Goal: Complete application form: Complete application form

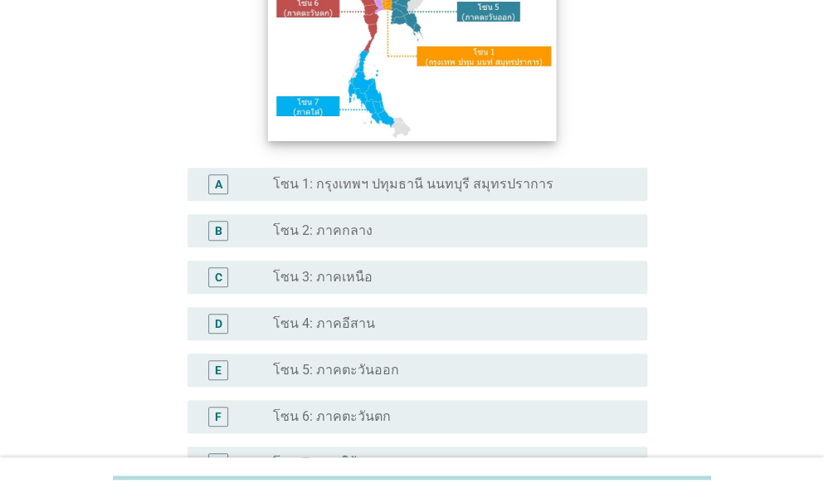
scroll to position [332, 0]
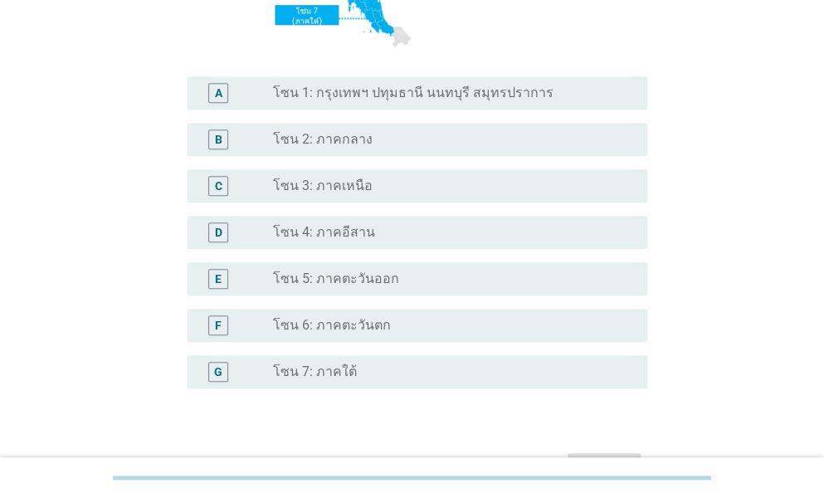
click at [361, 144] on label "โซน 2: ภาคกลาง" at bounding box center [323, 139] width 100 height 17
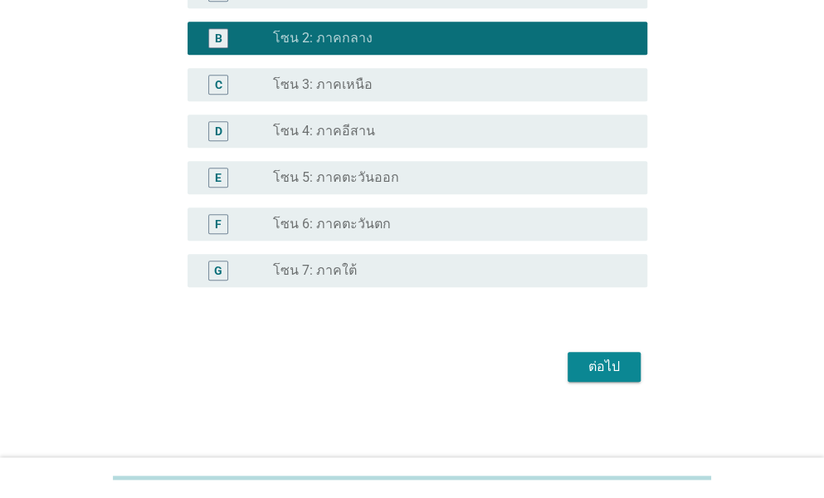
scroll to position [436, 0]
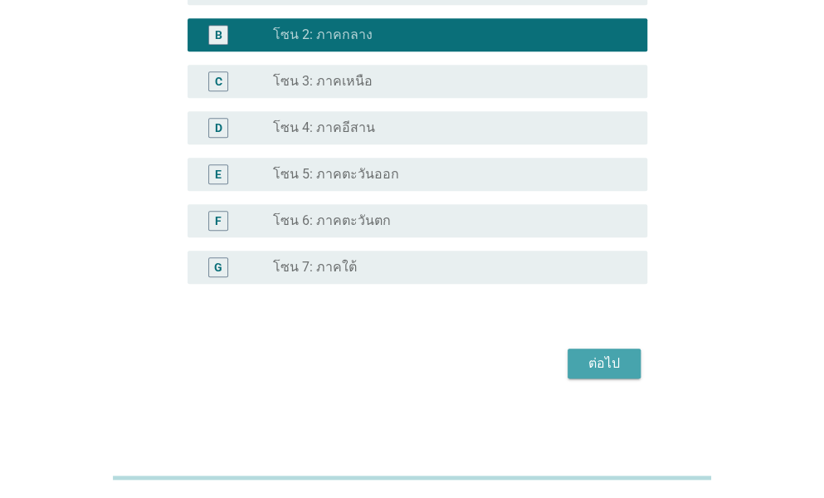
click at [601, 348] on button "ต่อไป" at bounding box center [603, 363] width 73 height 30
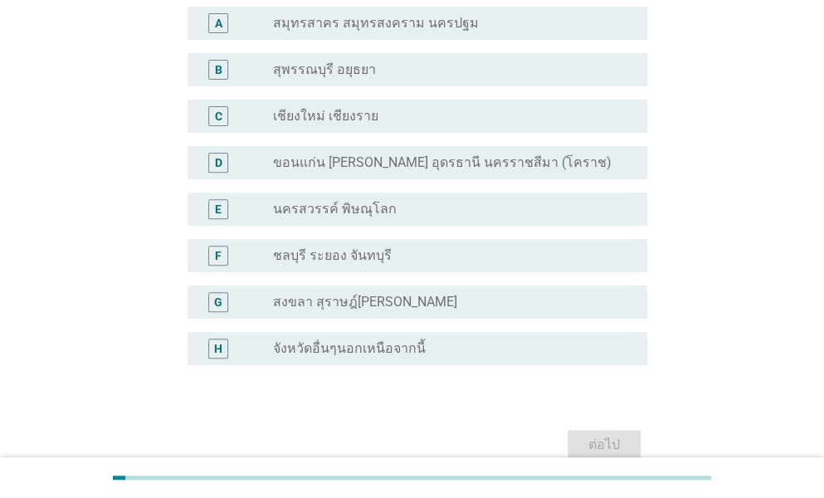
scroll to position [166, 0]
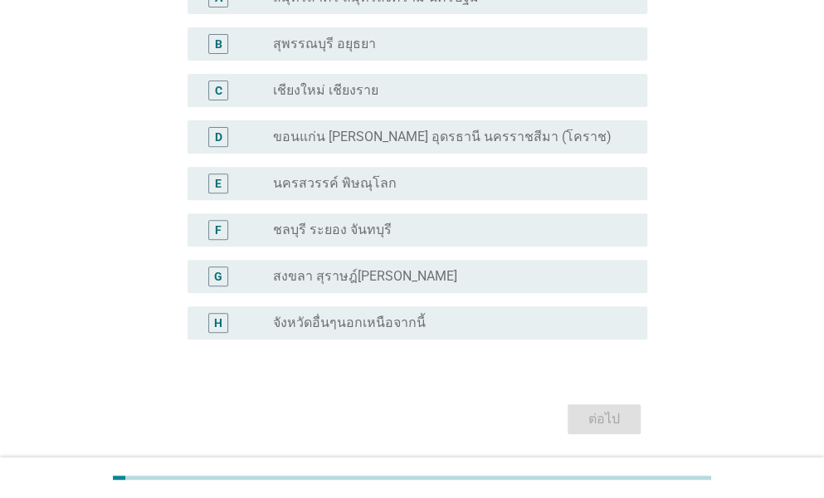
click at [372, 323] on label "จังหวัดอื่นๆนอกเหนือจากนี้" at bounding box center [349, 322] width 153 height 17
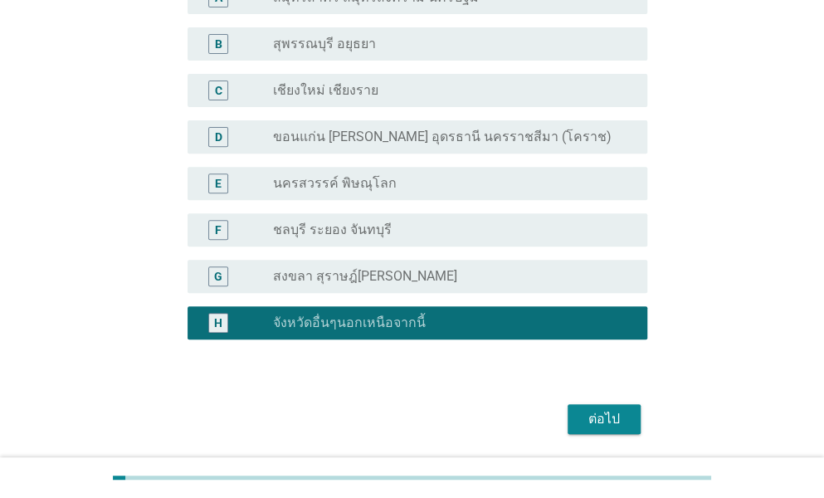
click at [592, 428] on div "ต่อไป" at bounding box center [604, 419] width 46 height 20
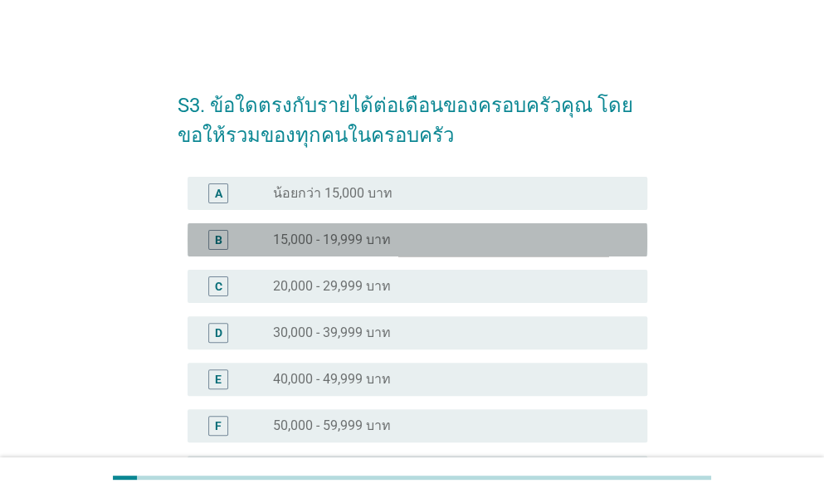
click at [395, 238] on div "radio_button_unchecked 15,000 - 19,999 บาท" at bounding box center [446, 239] width 347 height 17
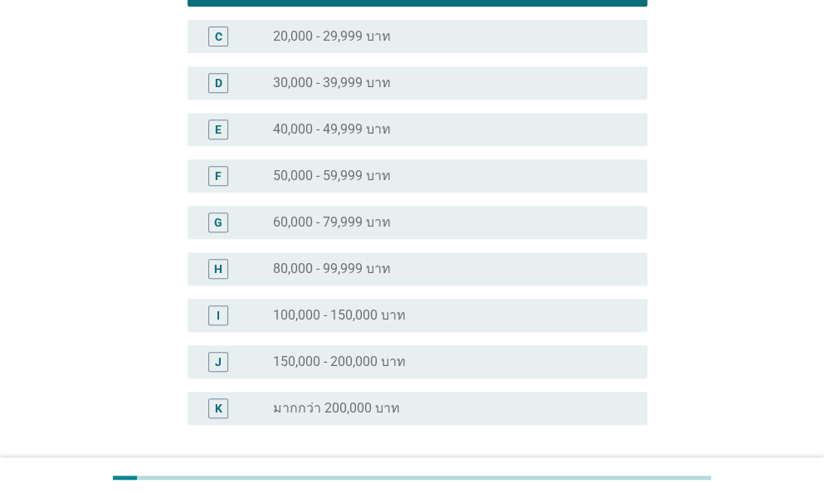
scroll to position [390, 0]
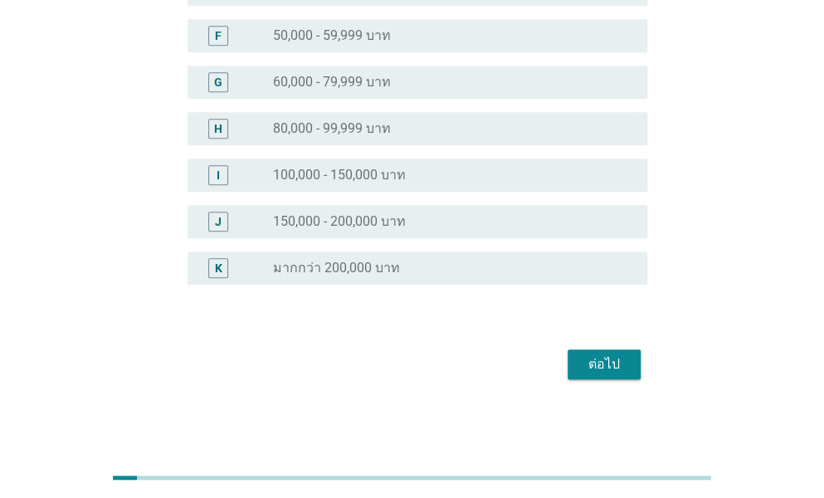
click at [586, 367] on div "ต่อไป" at bounding box center [604, 364] width 46 height 20
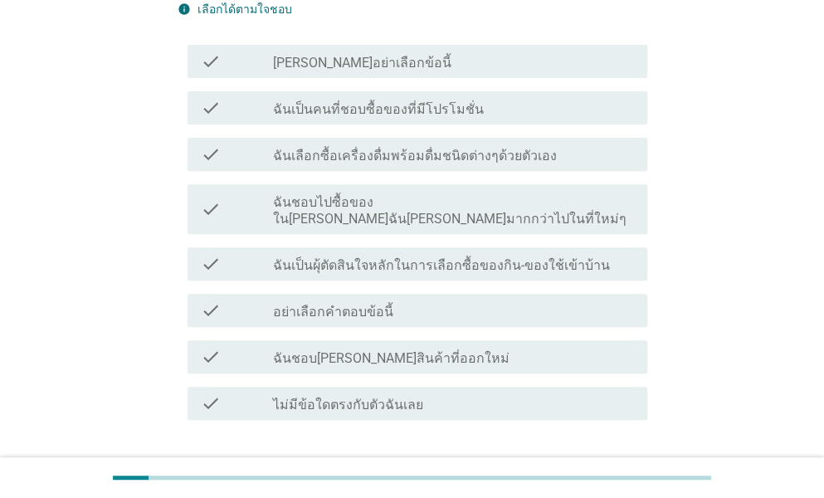
scroll to position [249, 0]
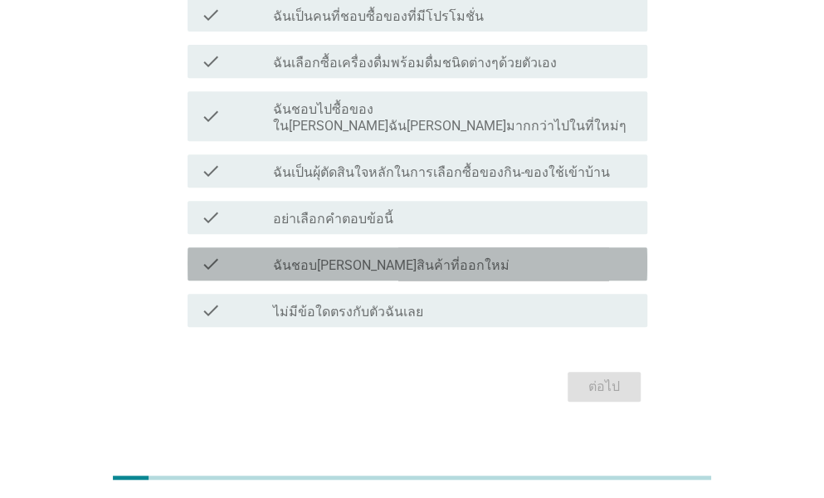
click at [401, 257] on div "check check_box_outline_blank ฉันชอบ[PERSON_NAME]สินค้าที่ออกใหม่" at bounding box center [416, 263] width 459 height 33
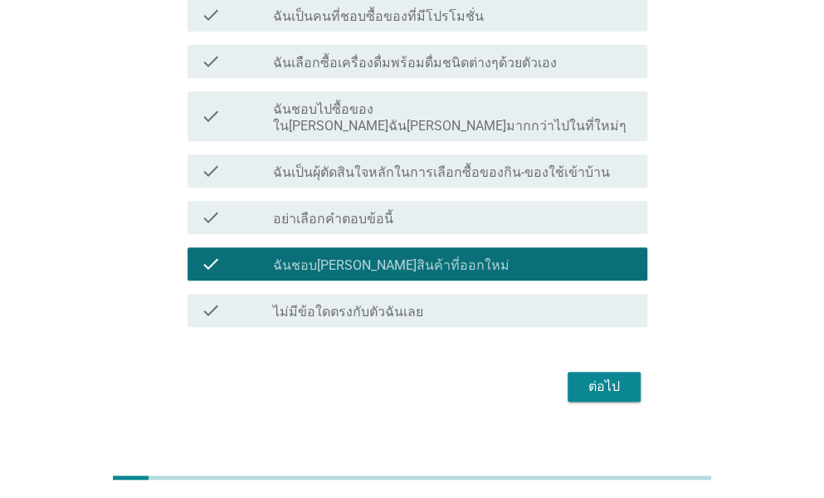
click at [615, 381] on button "ต่อไป" at bounding box center [603, 387] width 73 height 30
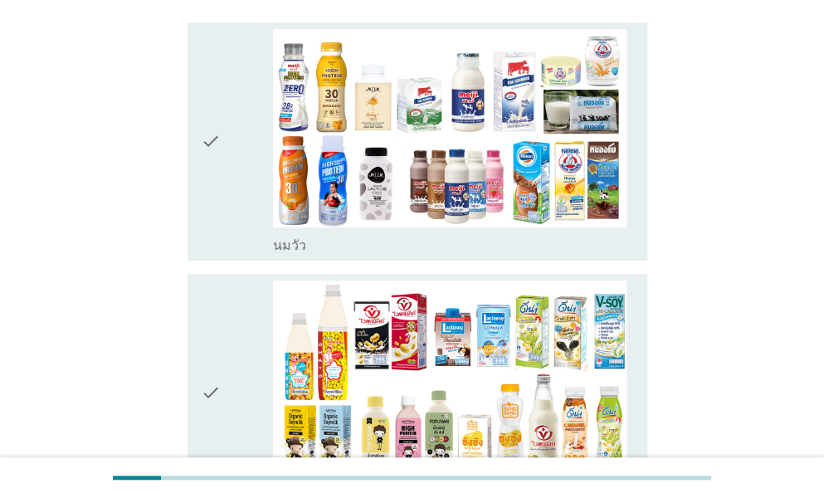
scroll to position [415, 0]
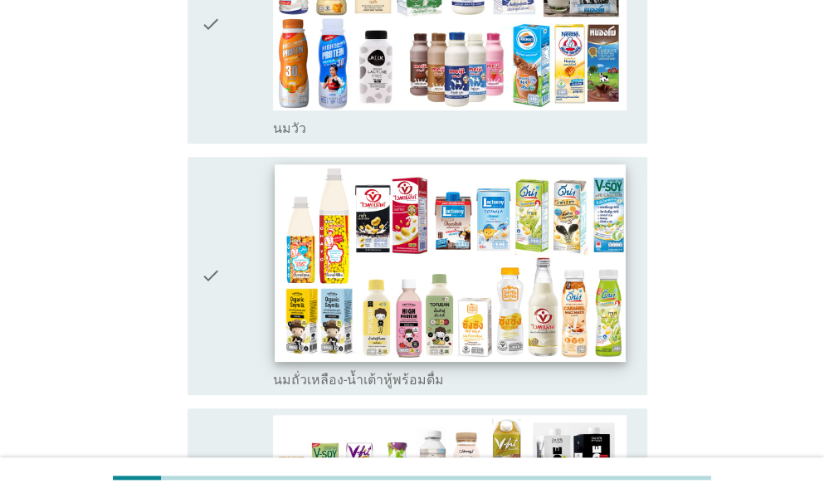
click at [436, 208] on img at bounding box center [450, 262] width 350 height 197
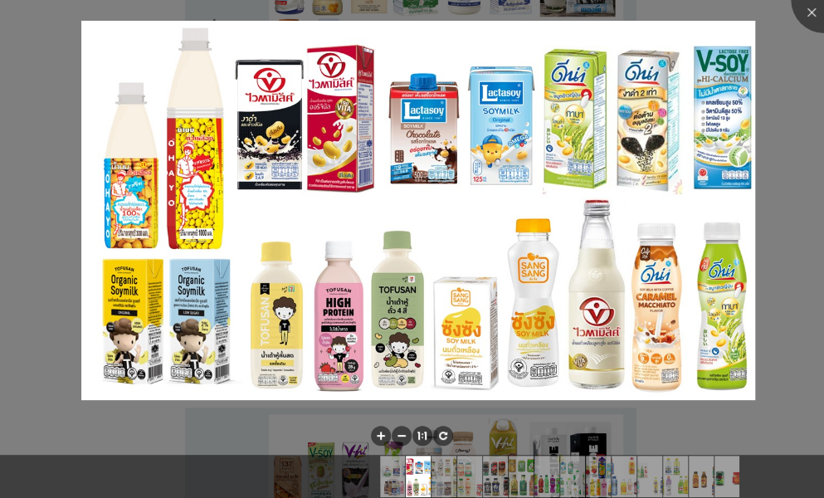
scroll to position [663, 0]
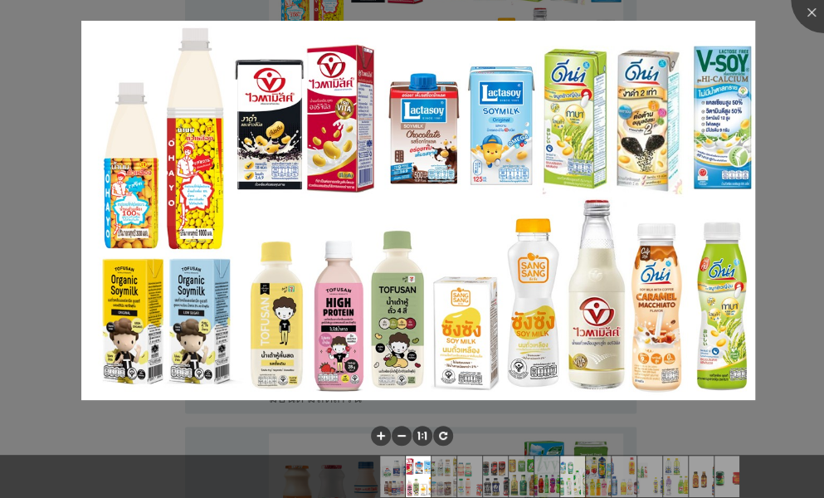
click at [572, 457] on img at bounding box center [573, 475] width 74 height 41
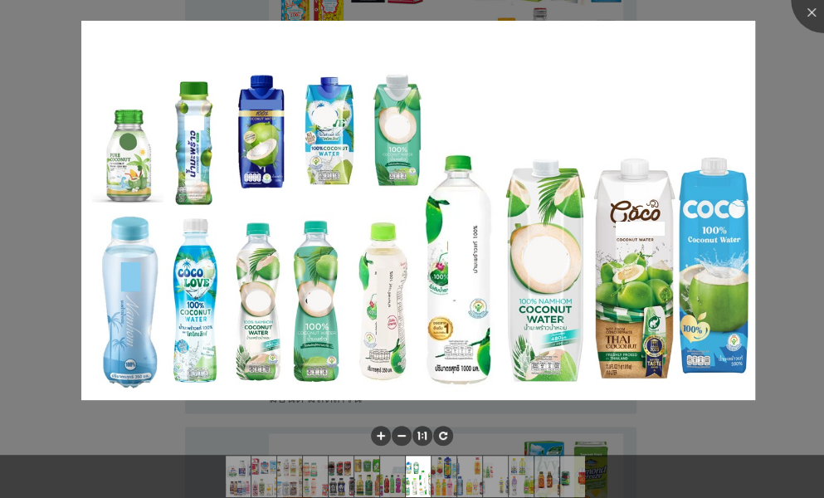
click at [768, 294] on div at bounding box center [412, 249] width 824 height 498
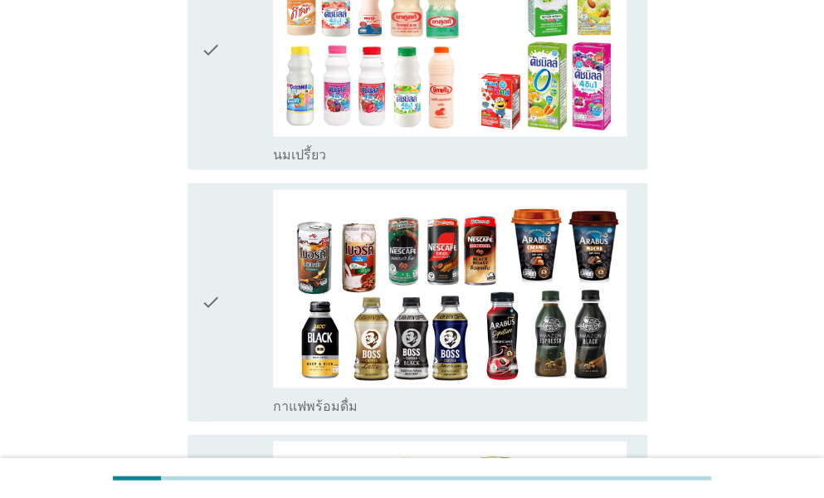
scroll to position [1078, 0]
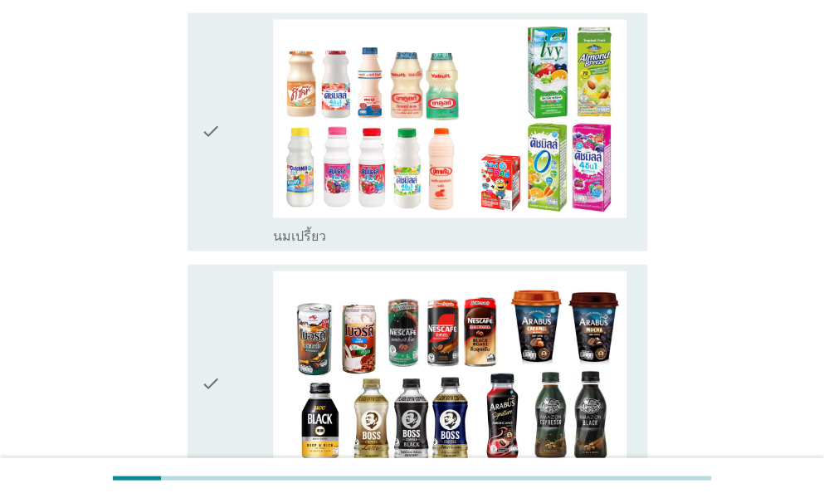
click at [216, 331] on icon "check" at bounding box center [211, 382] width 20 height 225
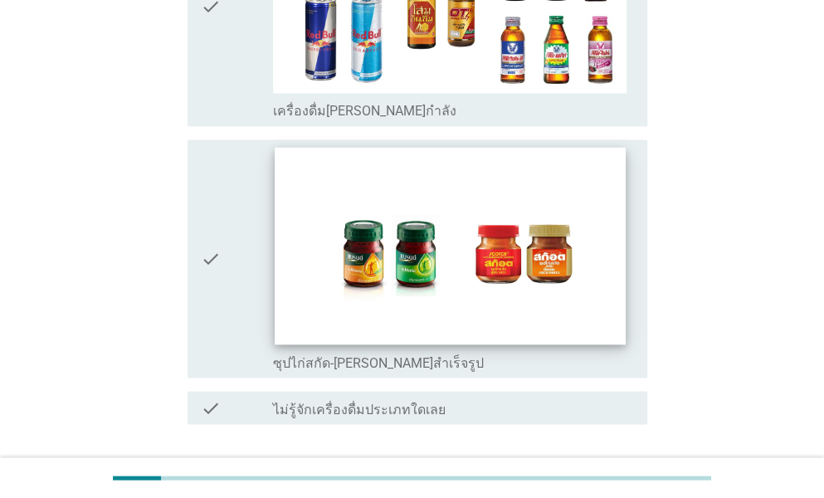
scroll to position [3533, 0]
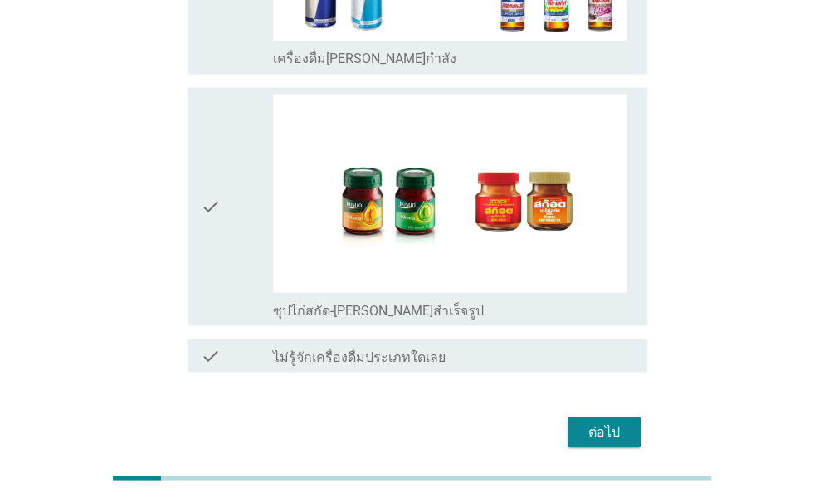
click at [586, 421] on div "ต่อไป" at bounding box center [604, 431] width 46 height 20
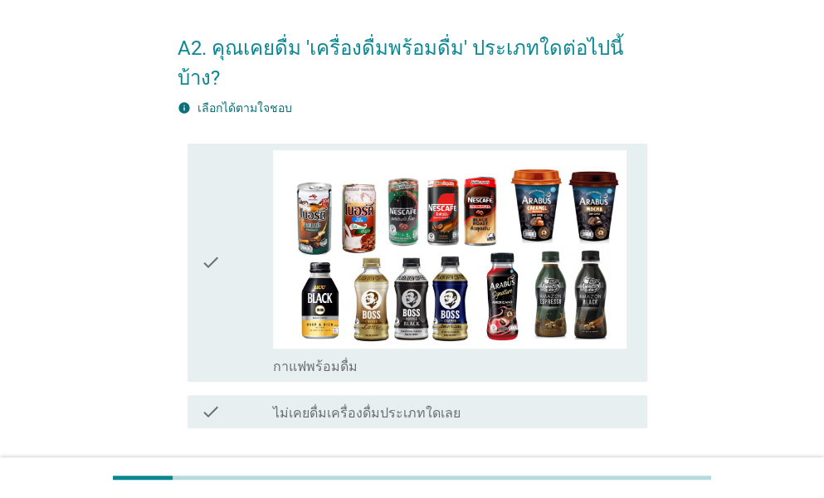
scroll to position [83, 0]
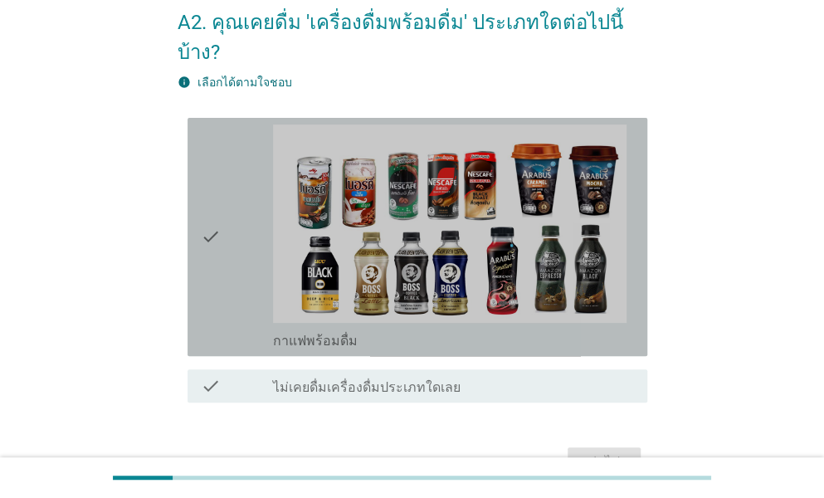
click at [217, 206] on icon "check" at bounding box center [211, 236] width 20 height 225
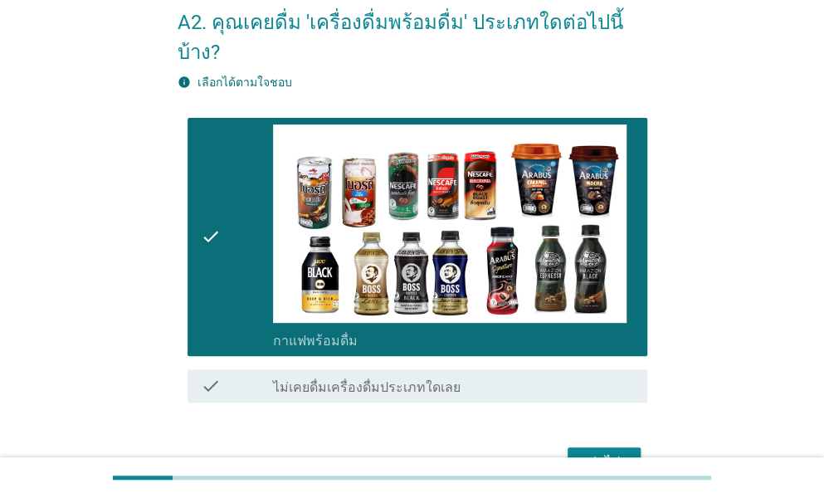
click at [602, 452] on div "ต่อไป" at bounding box center [604, 462] width 46 height 20
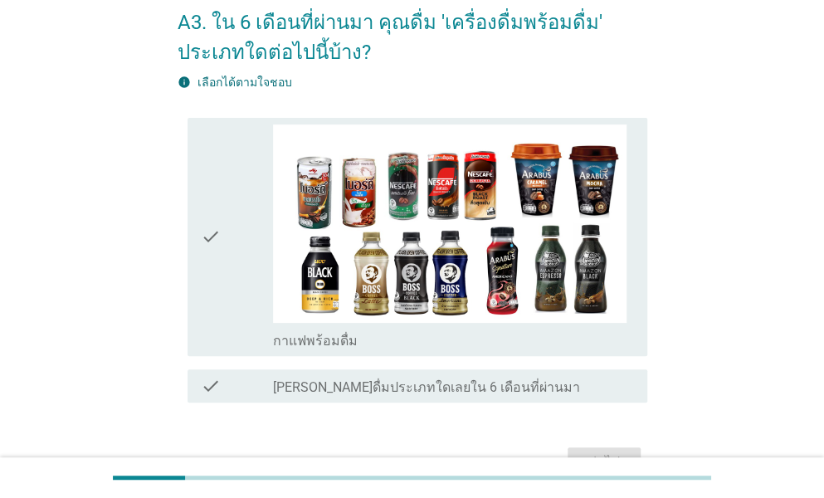
scroll to position [0, 0]
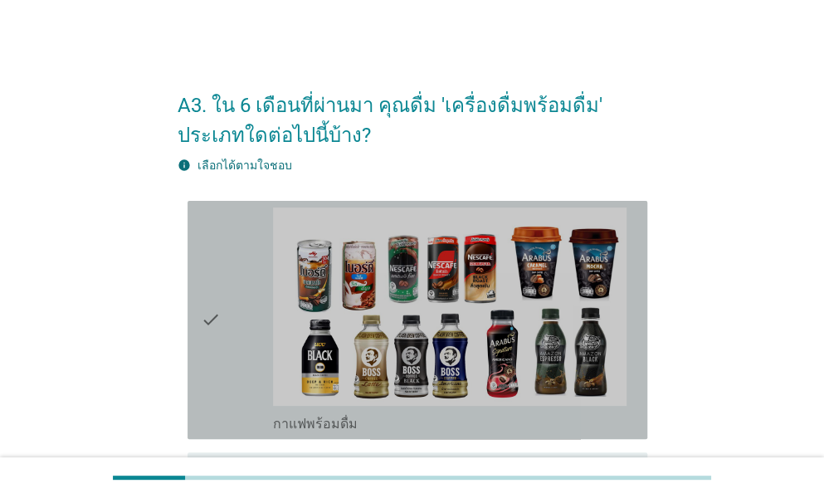
click at [207, 309] on icon "check" at bounding box center [211, 319] width 20 height 225
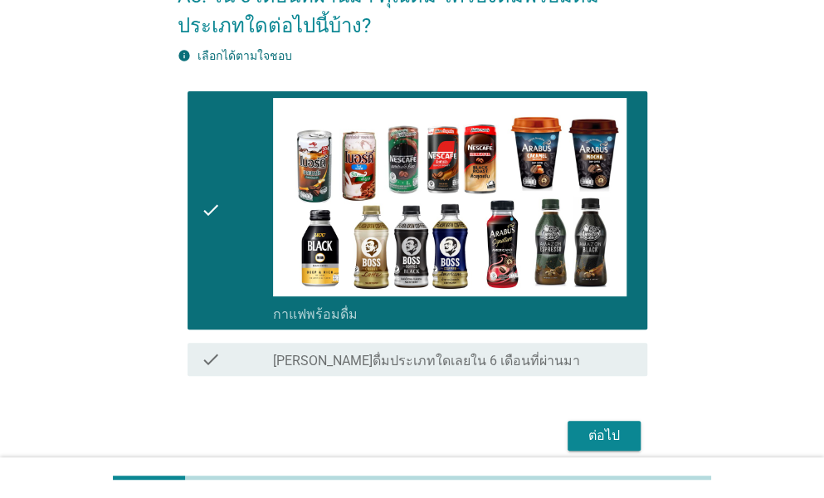
scroll to position [181, 0]
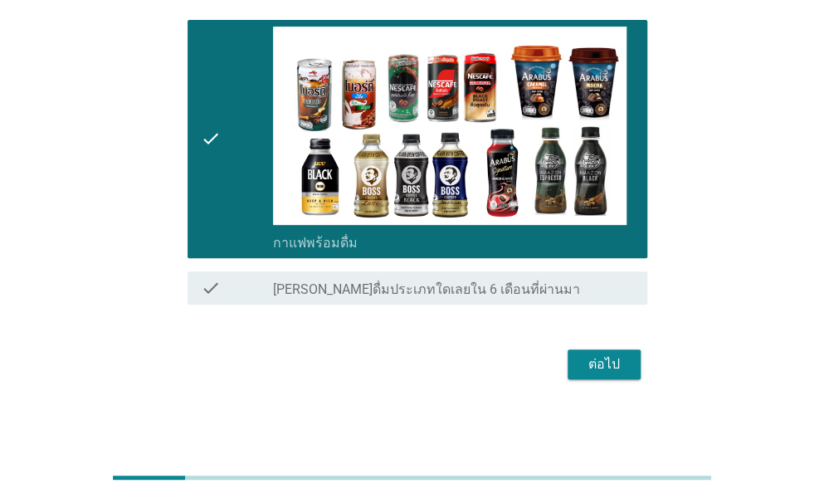
click at [591, 362] on div "ต่อไป" at bounding box center [604, 364] width 46 height 20
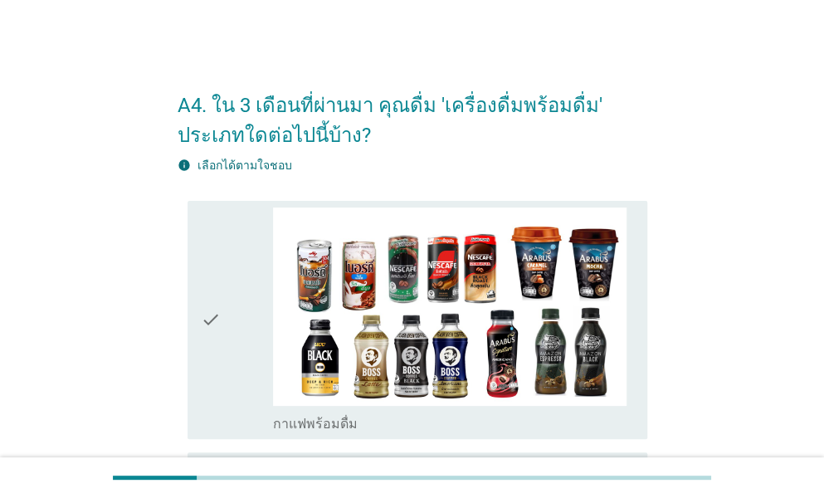
click at [207, 311] on icon "check" at bounding box center [211, 319] width 20 height 225
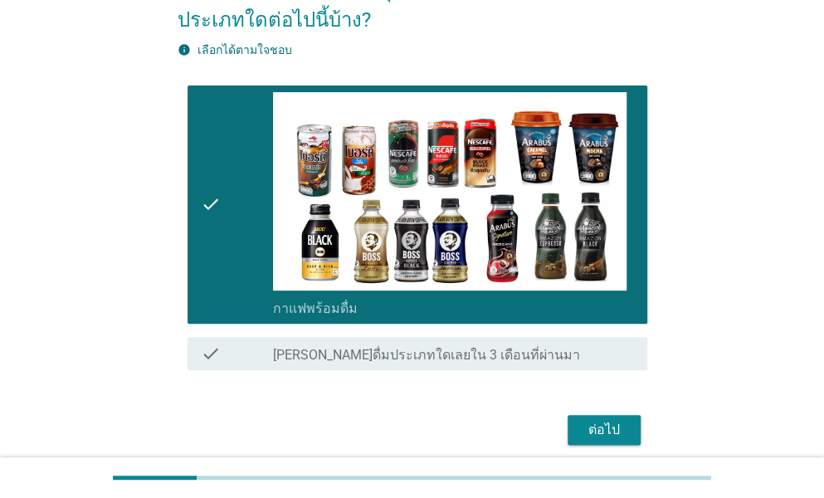
scroll to position [181, 0]
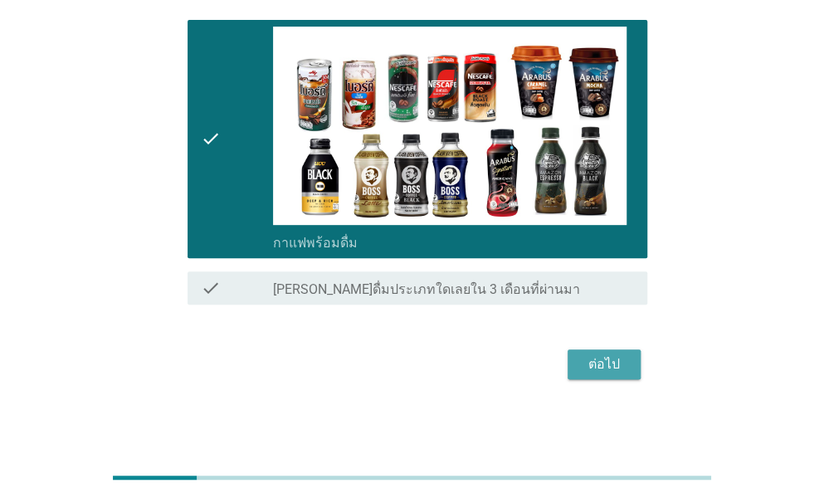
click at [567, 361] on button "ต่อไป" at bounding box center [603, 364] width 73 height 30
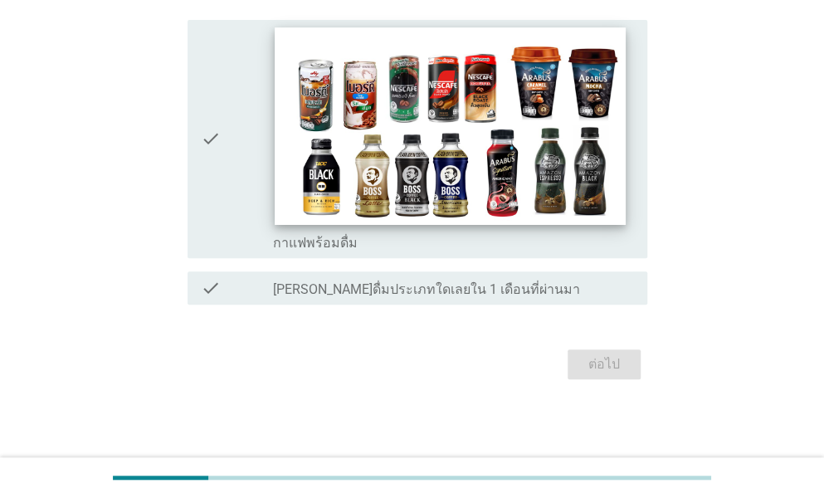
scroll to position [0, 0]
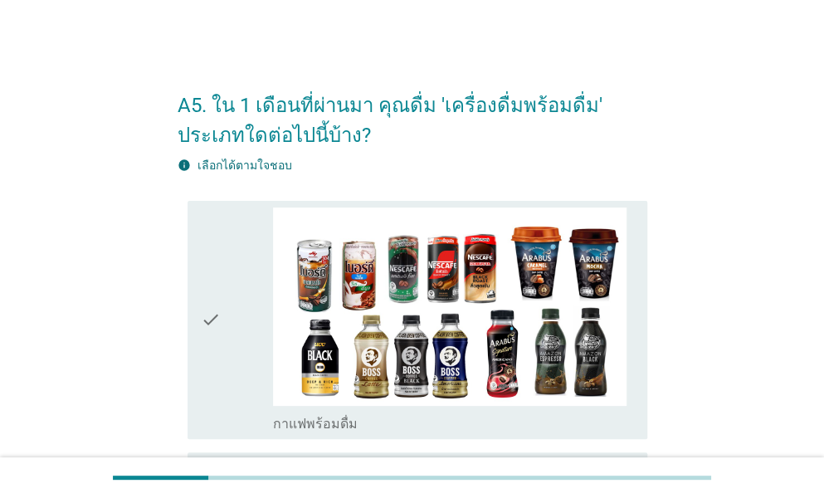
click at [198, 334] on div "check check_box_outline_blank กาแฟพร้อมดื่ม" at bounding box center [416, 320] width 459 height 238
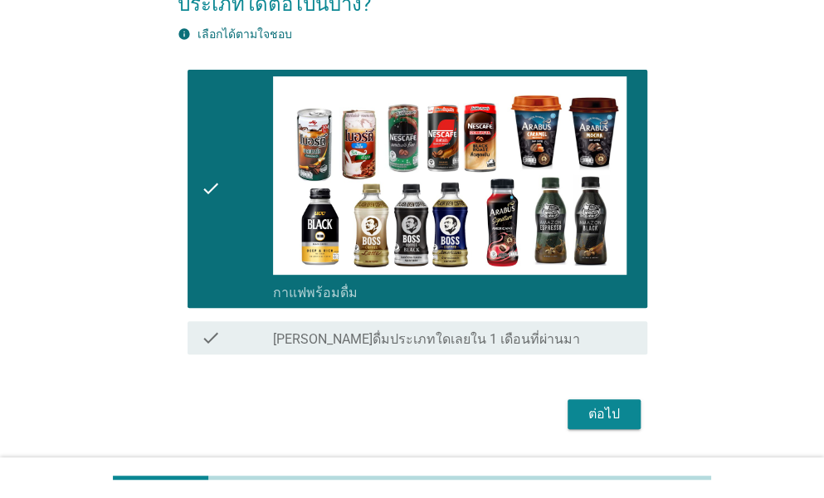
scroll to position [181, 0]
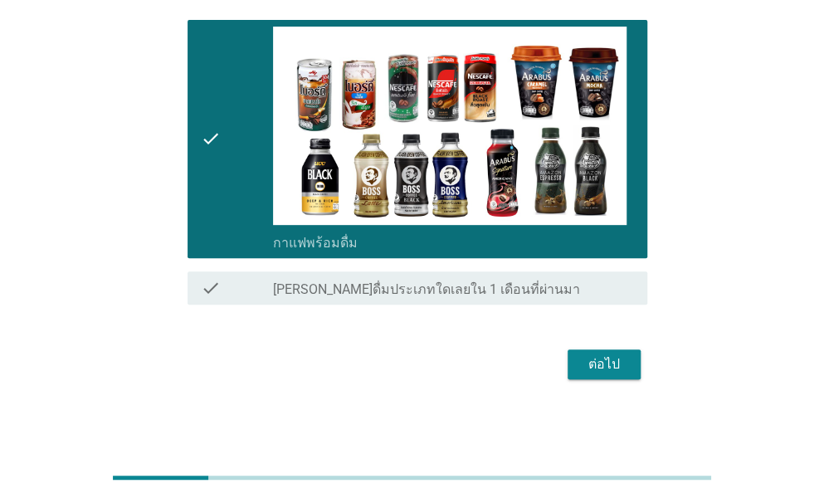
click at [592, 362] on div "ต่อไป" at bounding box center [604, 364] width 46 height 20
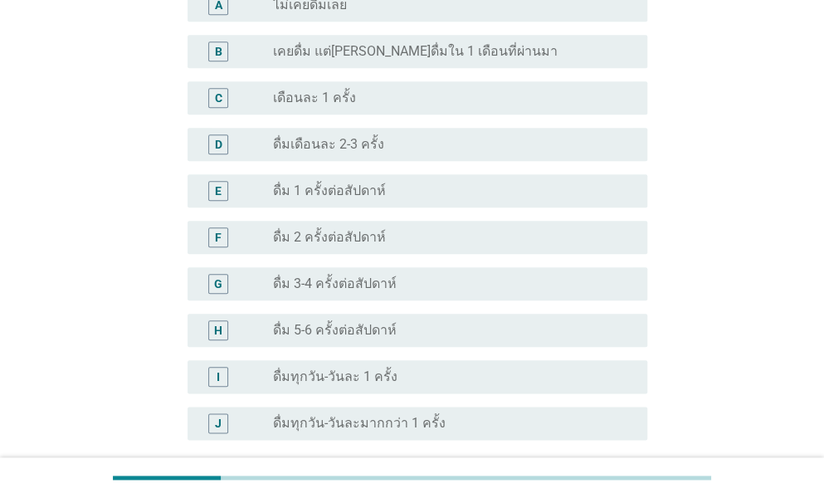
scroll to position [665, 0]
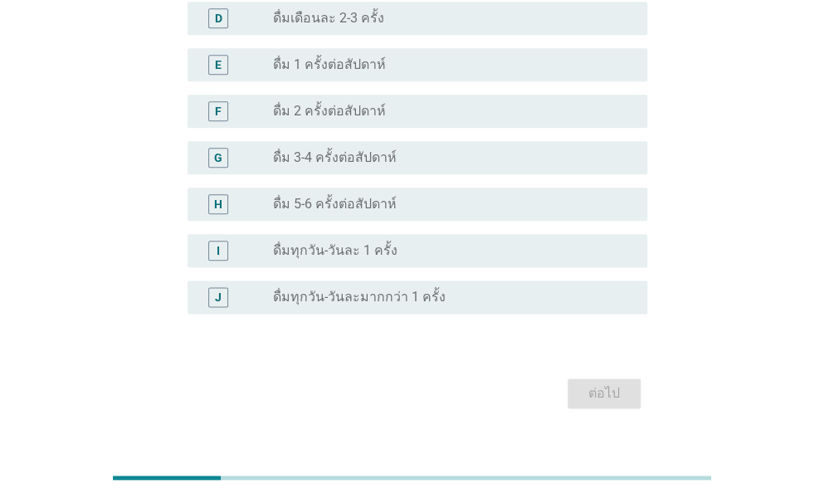
click at [347, 96] on div "F radio_button_unchecked ดื่ม 2 ครั้งต่อสัปดาห์" at bounding box center [416, 111] width 459 height 33
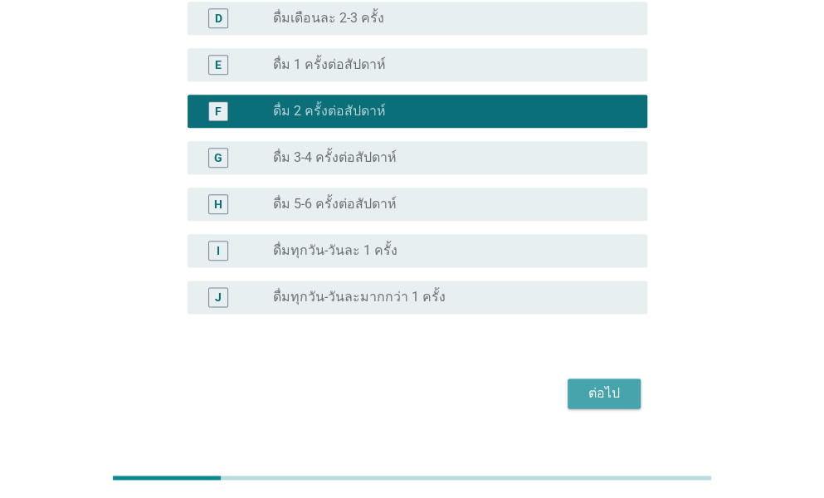
click at [592, 383] on div "ต่อไป" at bounding box center [604, 393] width 46 height 20
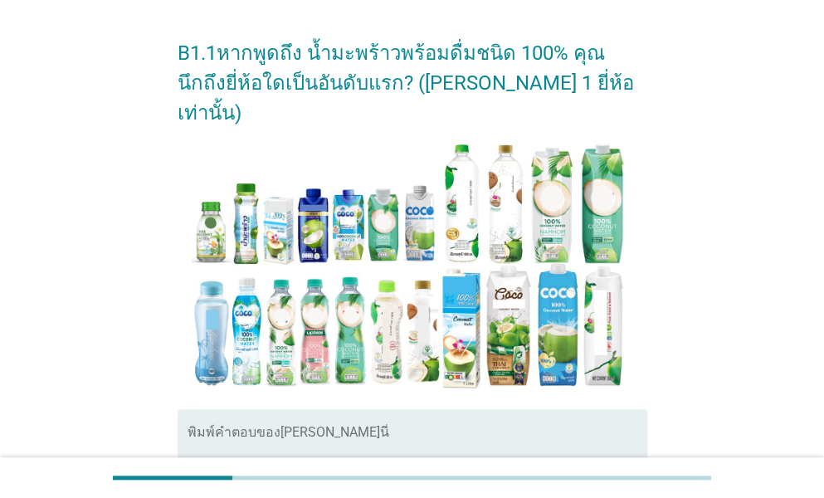
scroll to position [347, 0]
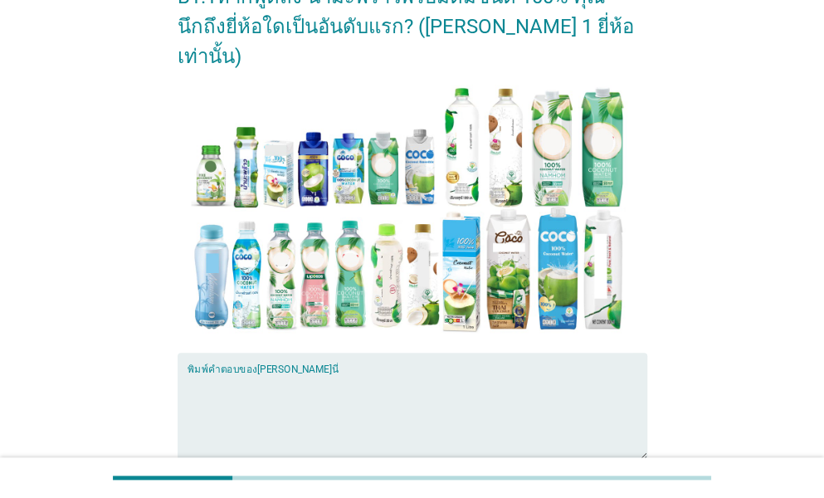
click at [325, 372] on textarea "พิมพ์คำตอบของคุณ ที่นี่" at bounding box center [416, 415] width 459 height 87
type textarea "cocomax"
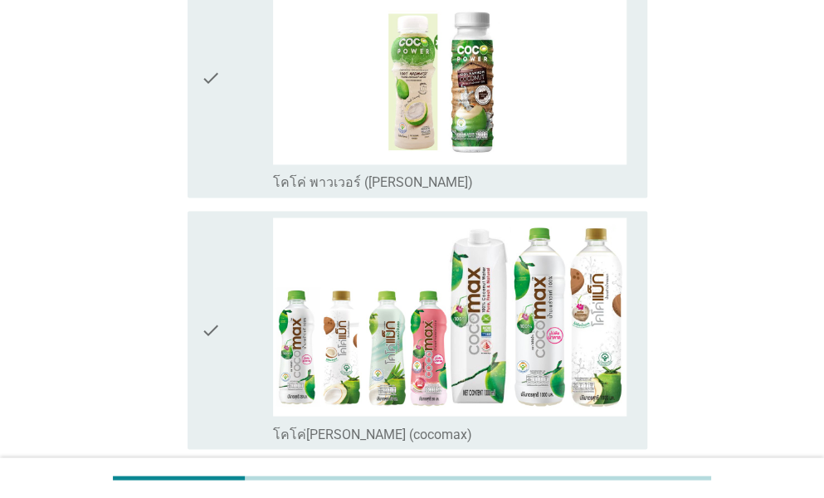
scroll to position [1078, 0]
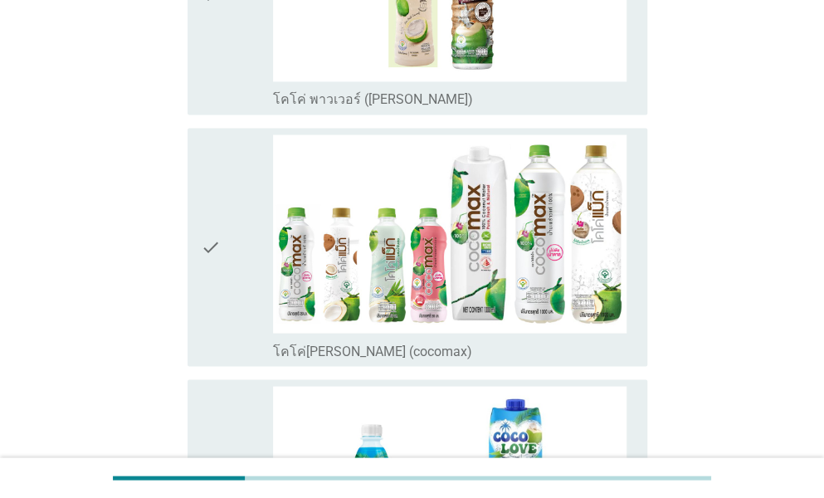
click at [223, 238] on div "check" at bounding box center [237, 246] width 72 height 225
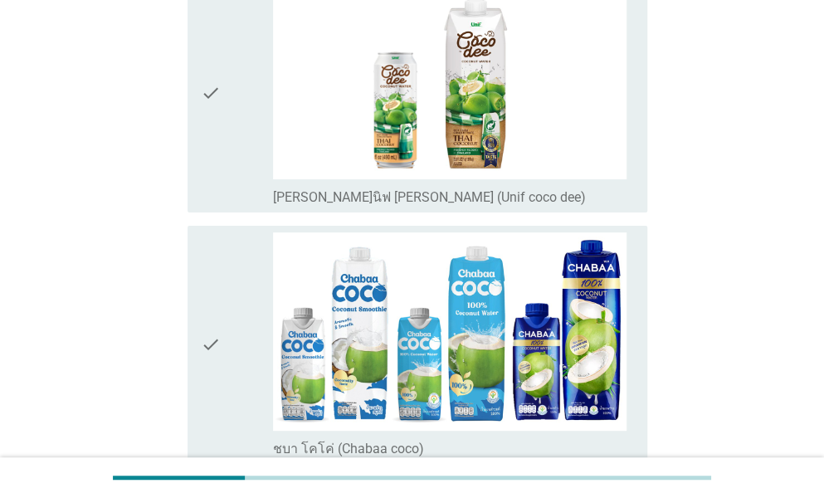
scroll to position [3193, 0]
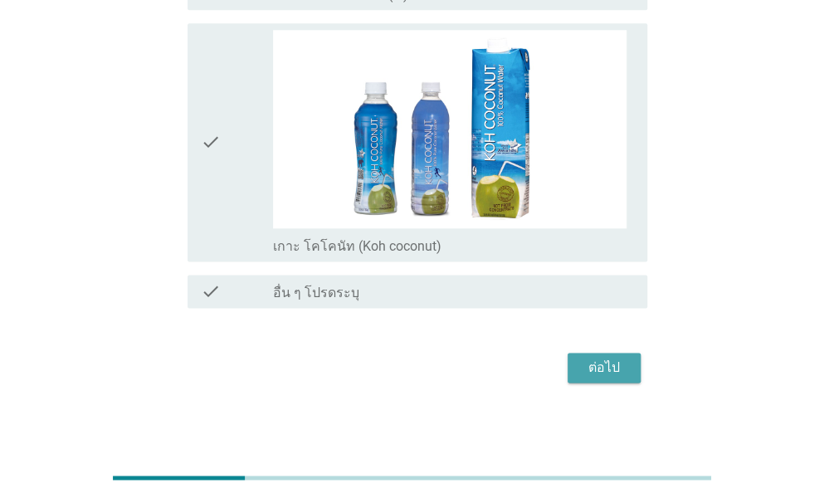
click at [600, 369] on div "ต่อไป" at bounding box center [604, 367] width 46 height 20
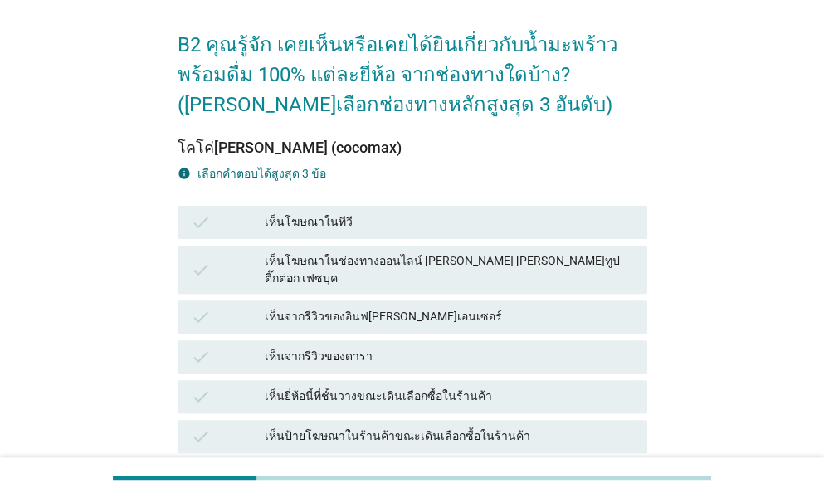
scroll to position [166, 0]
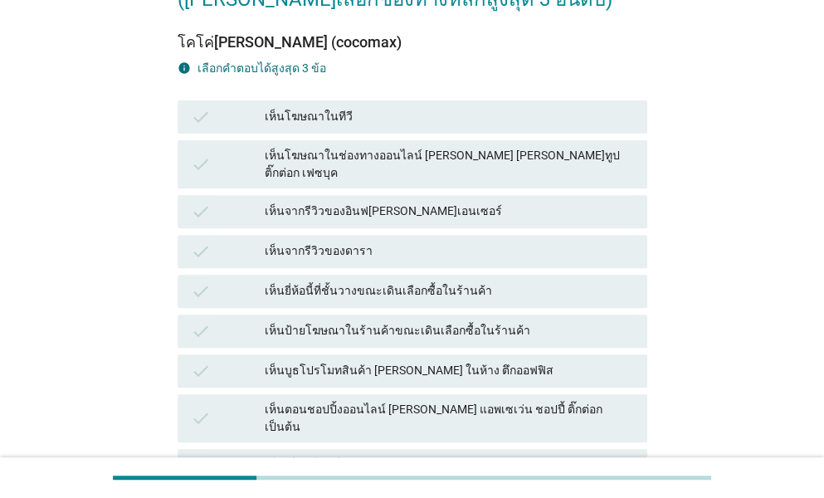
click at [214, 124] on div "check" at bounding box center [228, 117] width 74 height 20
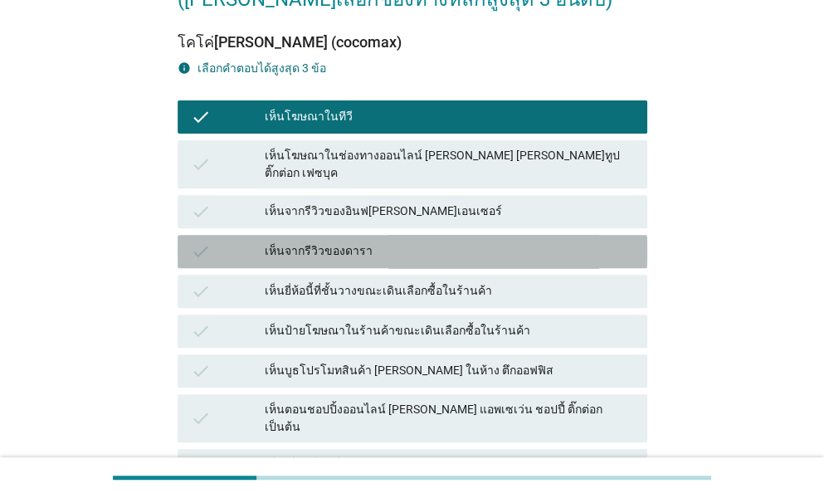
click at [224, 241] on div "check" at bounding box center [228, 251] width 74 height 20
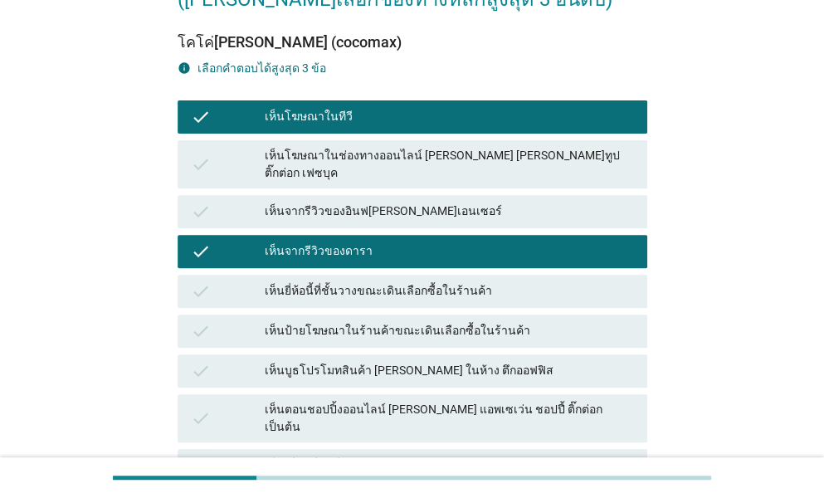
scroll to position [498, 0]
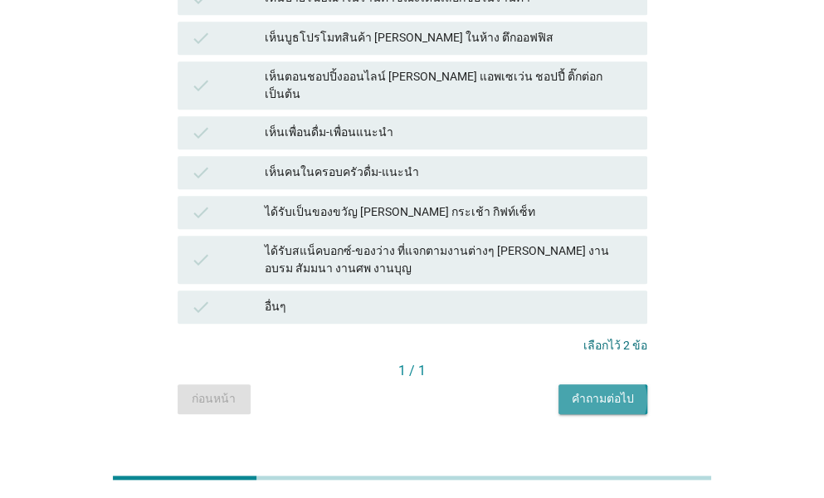
click at [609, 390] on div "คำถามต่อไป" at bounding box center [602, 398] width 62 height 17
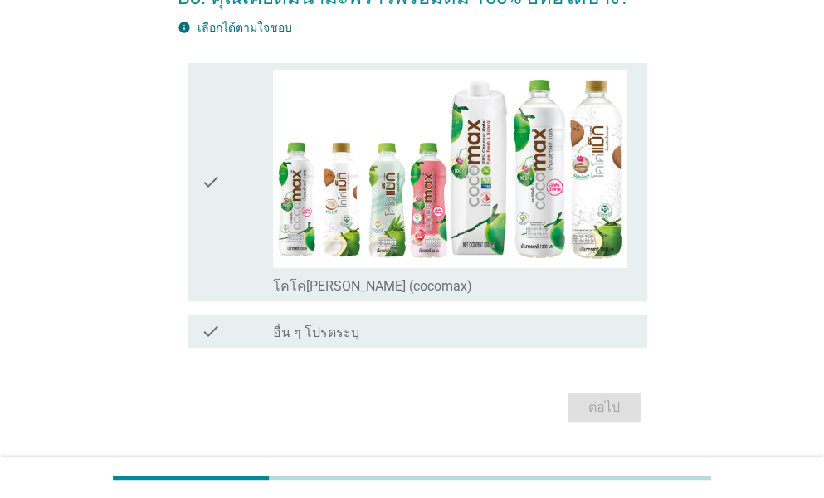
scroll to position [151, 0]
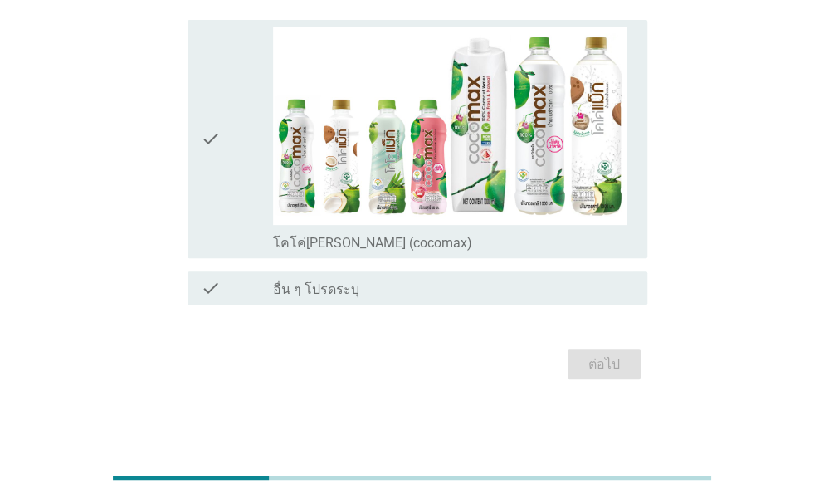
click at [341, 271] on div "check check_box_outline_blank อื่น ๆ โปรดระบุ" at bounding box center [416, 287] width 459 height 33
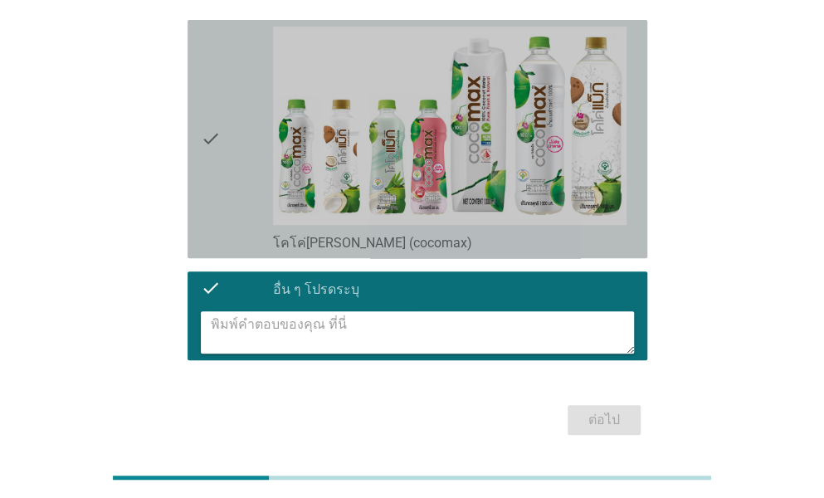
click at [212, 140] on icon "check" at bounding box center [211, 139] width 20 height 225
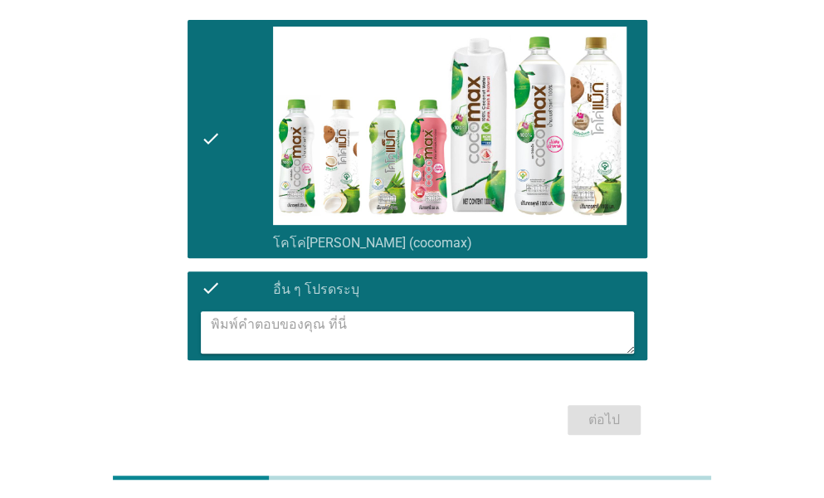
click at [225, 288] on div "check" at bounding box center [237, 288] width 72 height 20
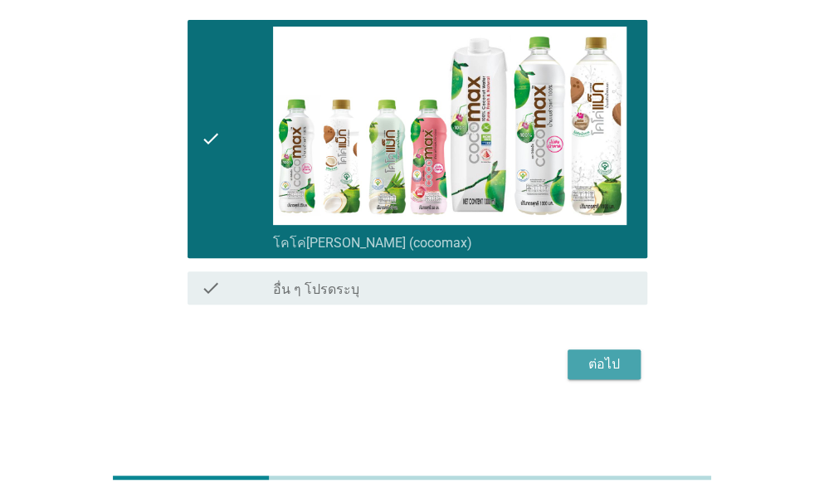
click at [604, 361] on div "ต่อไป" at bounding box center [604, 364] width 46 height 20
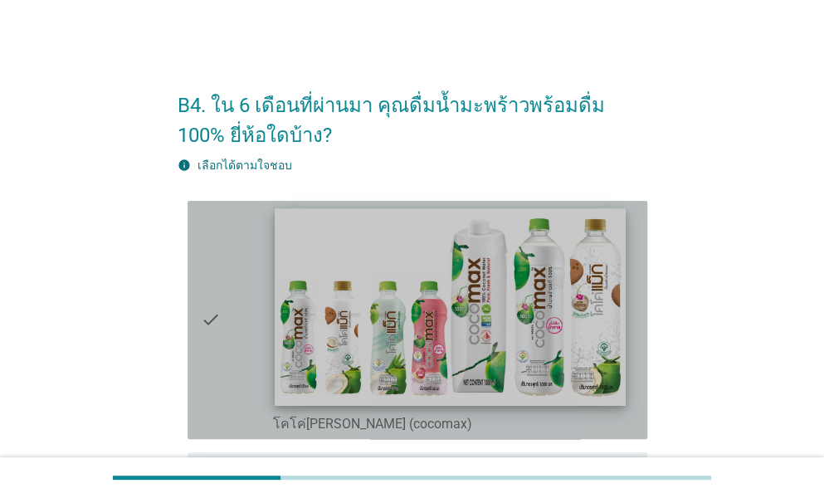
click at [277, 346] on img at bounding box center [450, 306] width 350 height 197
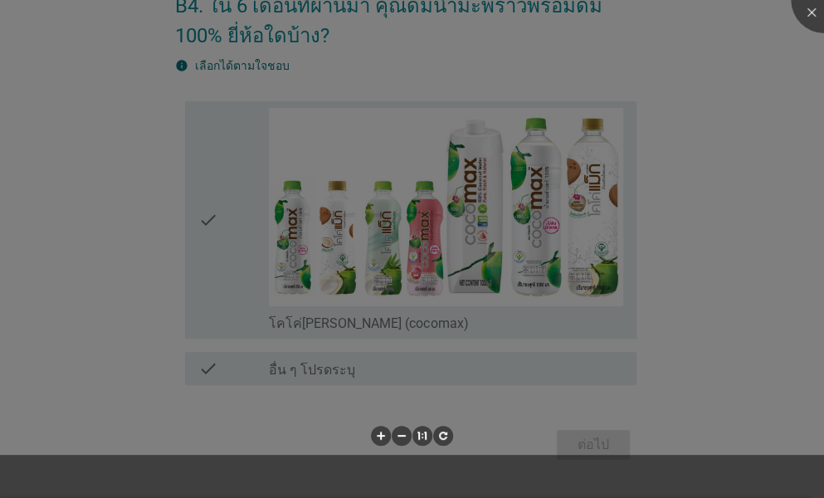
scroll to position [139, 0]
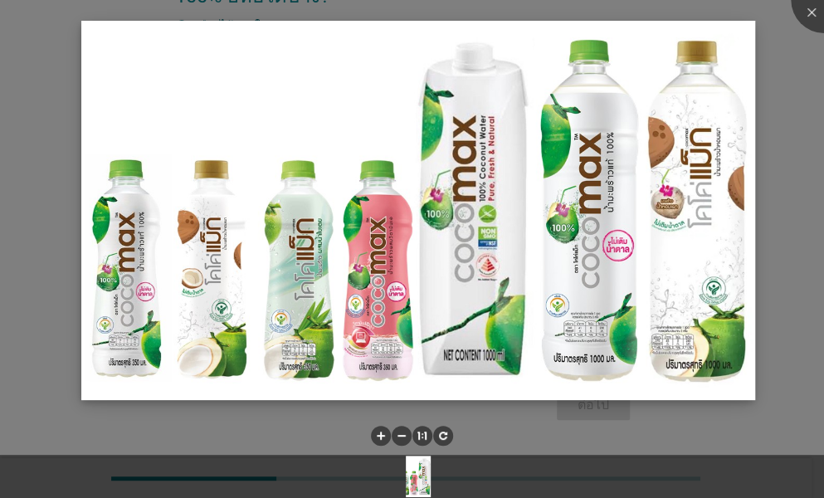
click at [355, 313] on img at bounding box center [417, 210] width 673 height 378
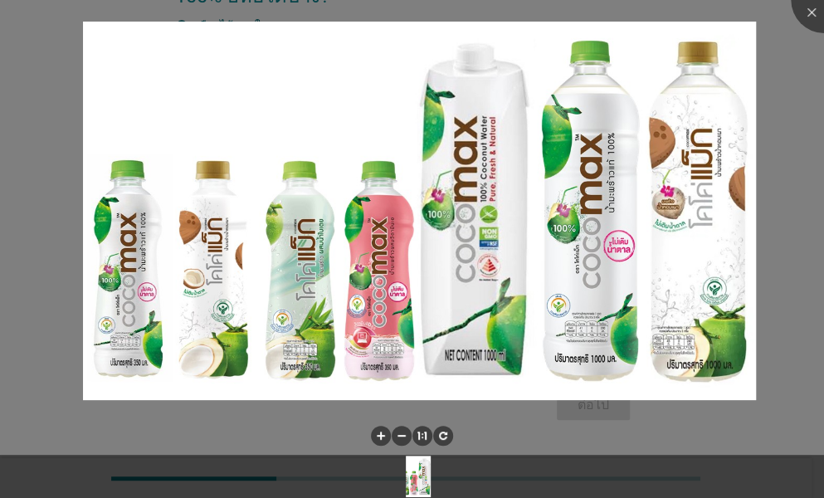
click at [40, 250] on div at bounding box center [412, 249] width 824 height 498
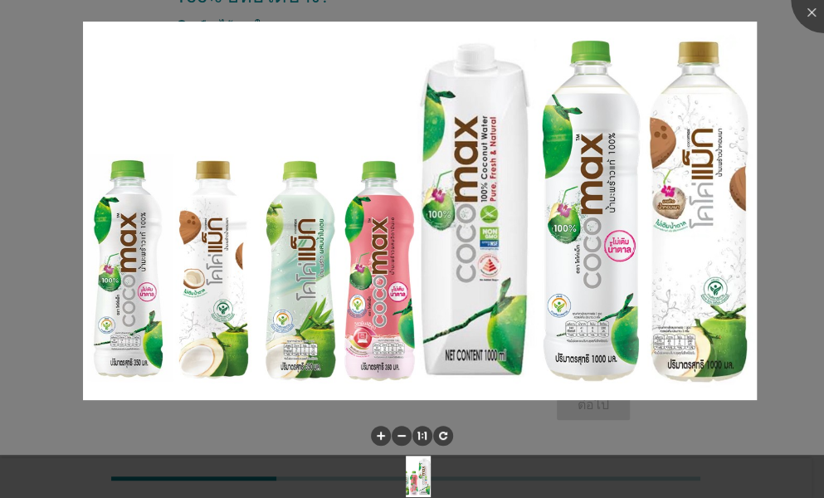
click at [42, 239] on div at bounding box center [412, 249] width 824 height 498
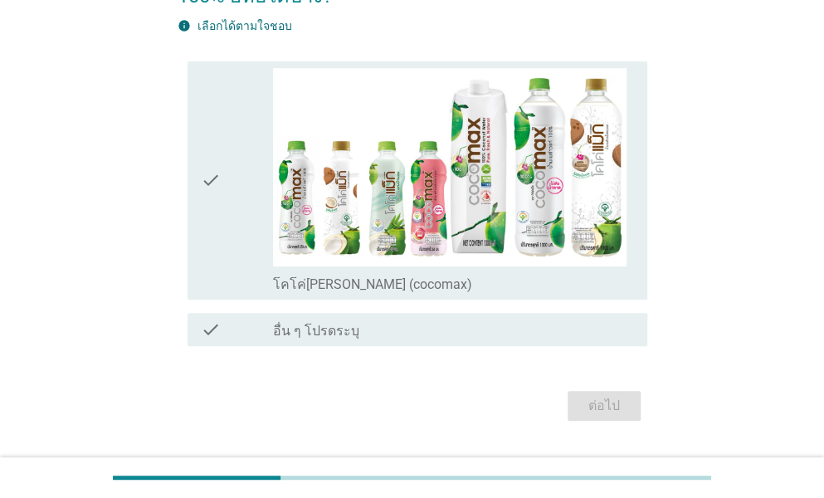
click at [203, 173] on icon "check" at bounding box center [211, 180] width 20 height 225
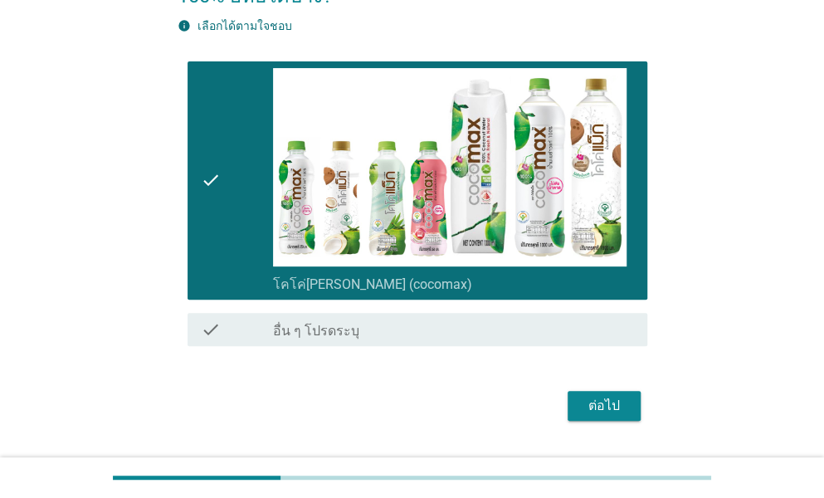
click at [610, 422] on div "ต่อไป" at bounding box center [411, 406] width 469 height 40
click at [610, 403] on div "ต่อไป" at bounding box center [604, 406] width 46 height 20
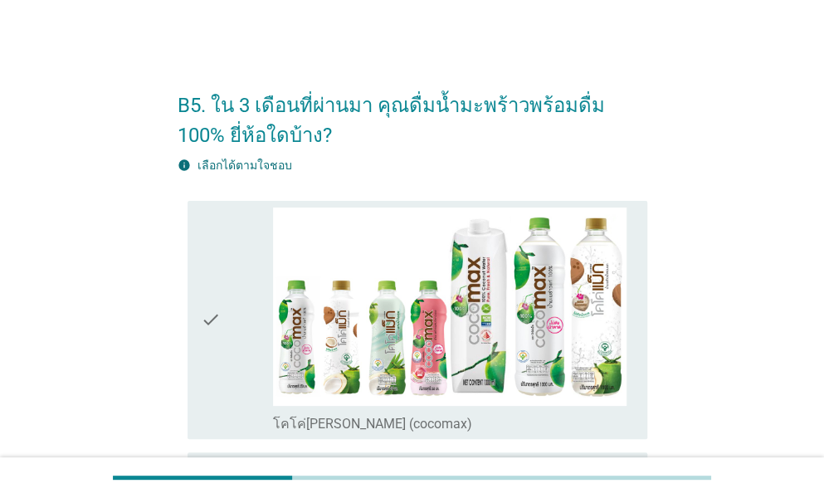
click at [212, 308] on icon "check" at bounding box center [211, 319] width 20 height 225
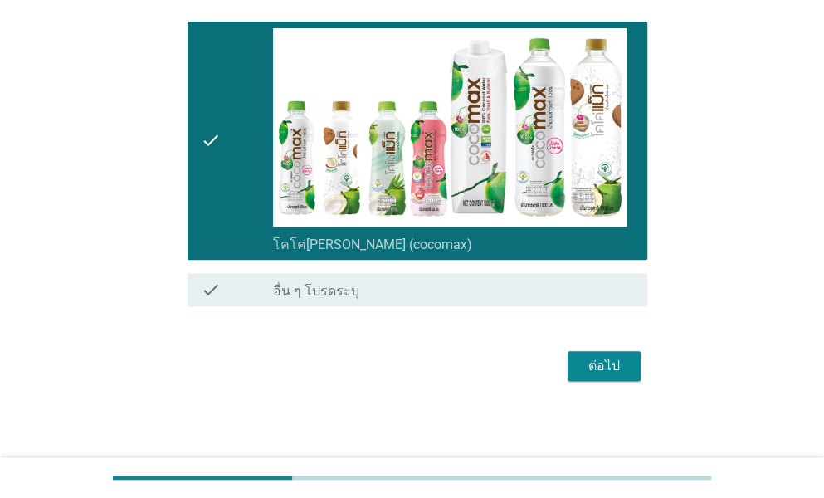
scroll to position [181, 0]
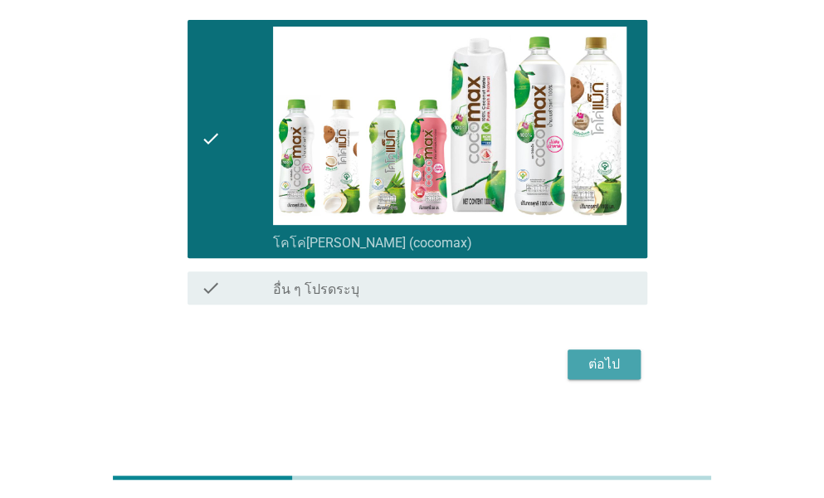
click at [612, 352] on button "ต่อไป" at bounding box center [603, 364] width 73 height 30
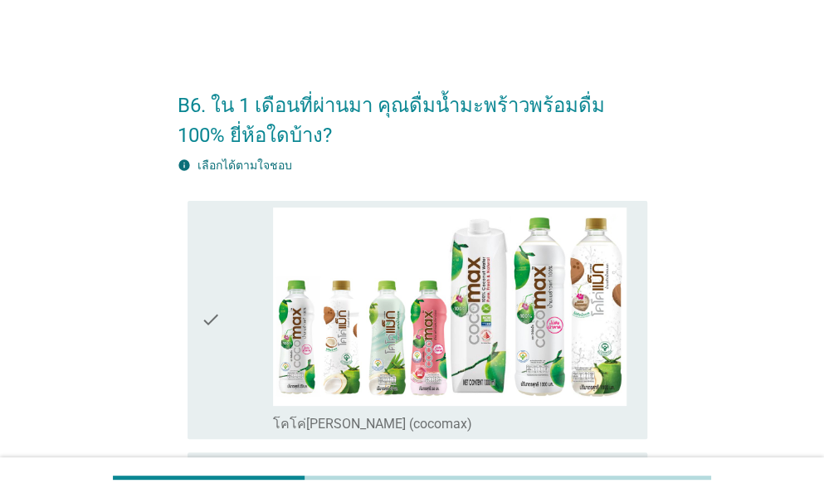
click at [218, 331] on icon "check" at bounding box center [211, 319] width 20 height 225
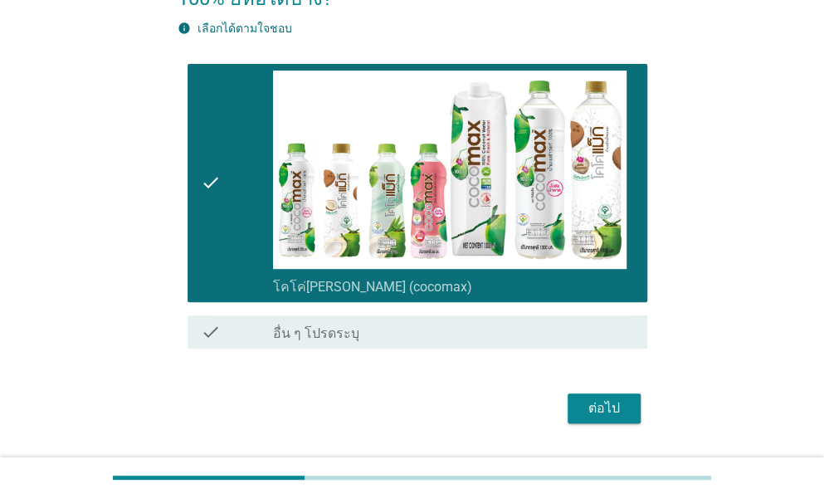
scroll to position [181, 0]
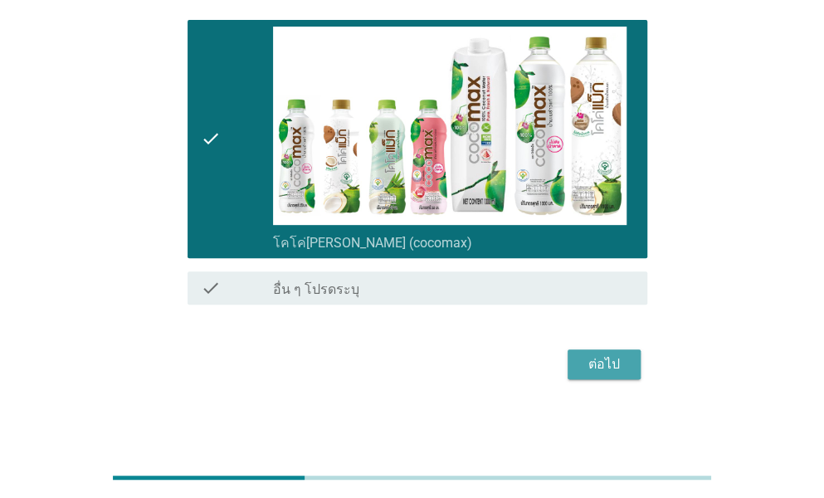
click at [581, 368] on div "ต่อไป" at bounding box center [604, 364] width 46 height 20
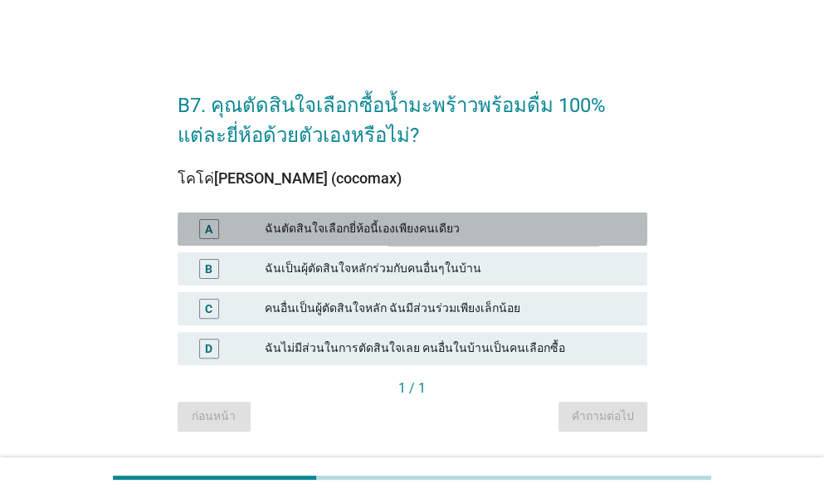
click at [328, 231] on div "ฉันตัดสินใจเลือกยี่ห้อนี้เองเพียงคนเดียว" at bounding box center [449, 229] width 369 height 20
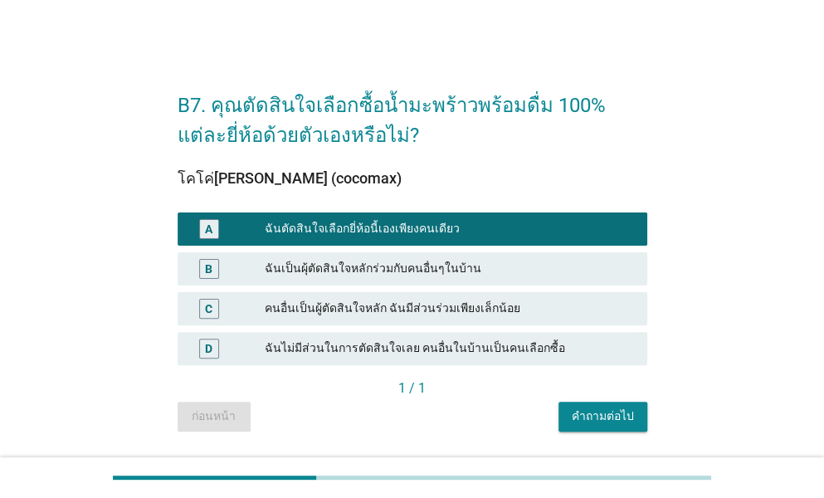
click at [606, 416] on div "คำถามต่อไป" at bounding box center [602, 415] width 62 height 17
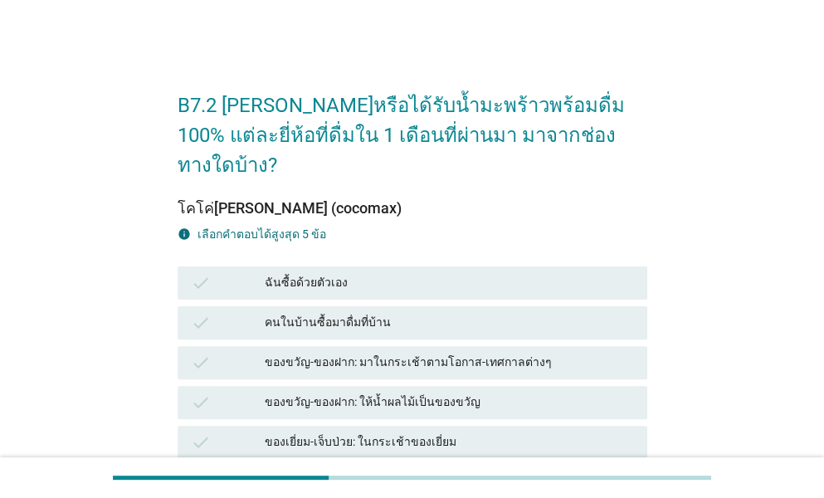
click at [311, 273] on div "ฉันซื้อด้วยตัวเอง" at bounding box center [449, 283] width 369 height 20
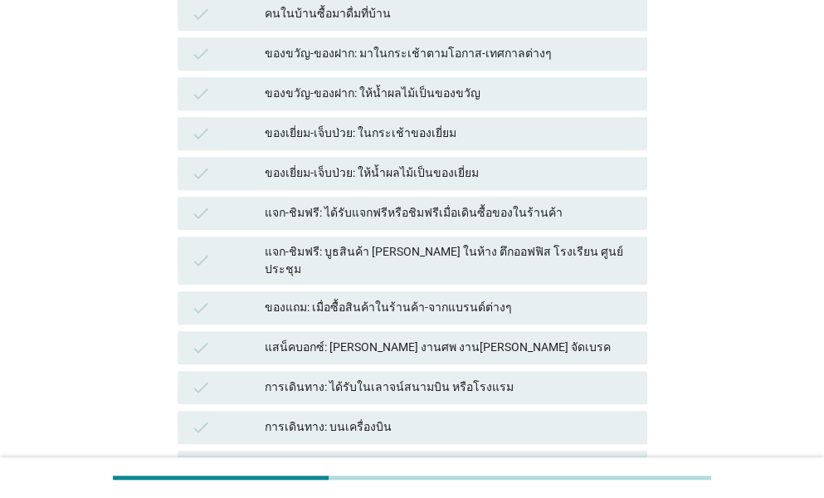
scroll to position [415, 0]
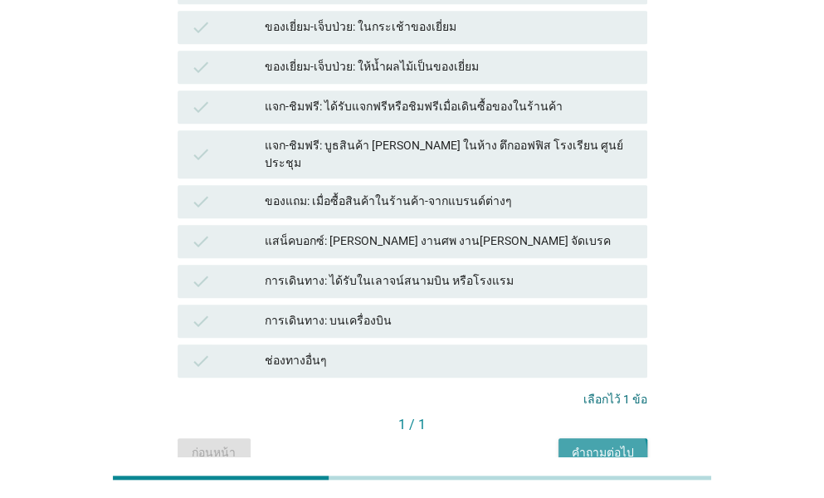
click at [615, 444] on div "คำถามต่อไป" at bounding box center [602, 452] width 62 height 17
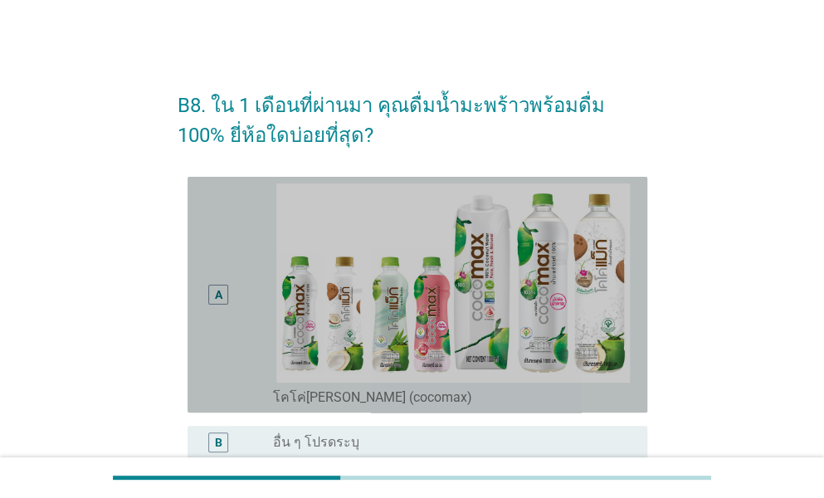
click at [212, 298] on div "A" at bounding box center [218, 294] width 20 height 20
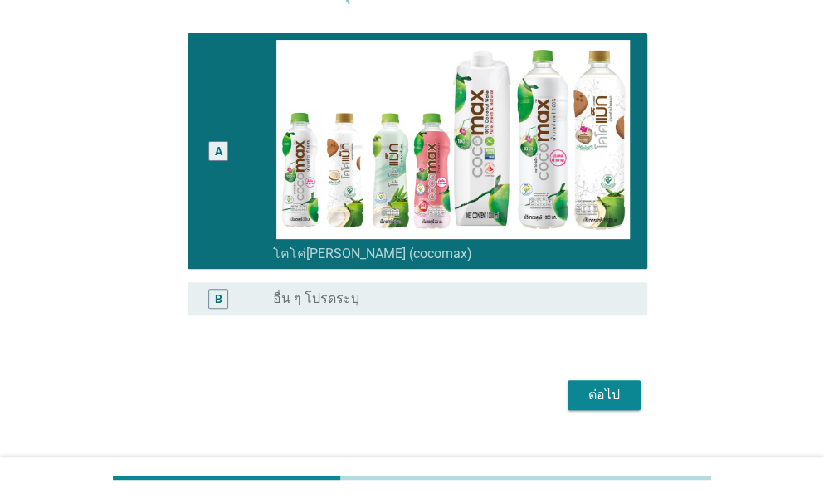
scroll to position [174, 0]
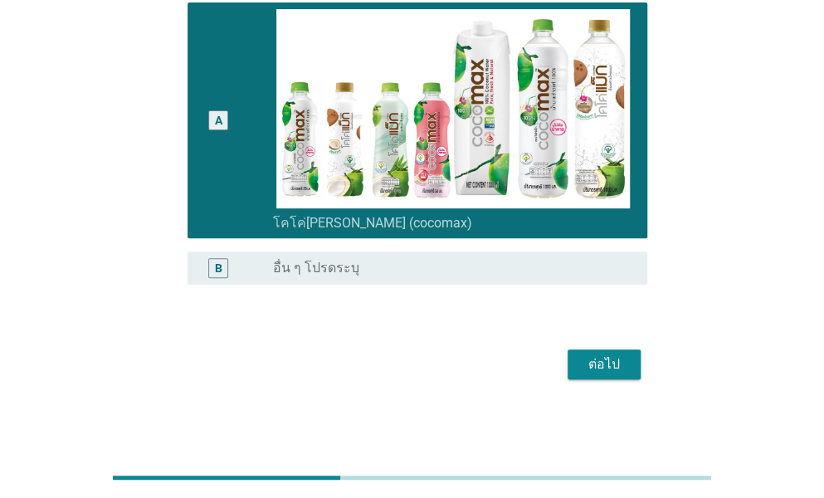
click at [573, 347] on div "ต่อไป" at bounding box center [411, 364] width 469 height 40
click at [577, 355] on button "ต่อไป" at bounding box center [603, 364] width 73 height 30
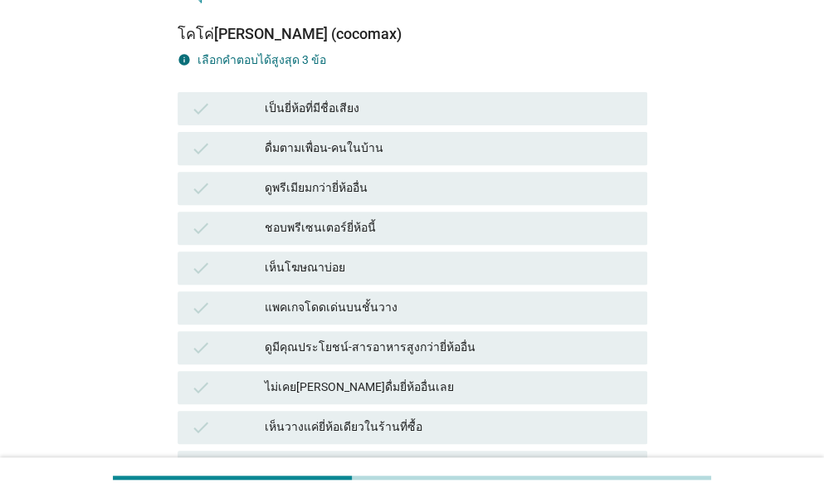
scroll to position [0, 0]
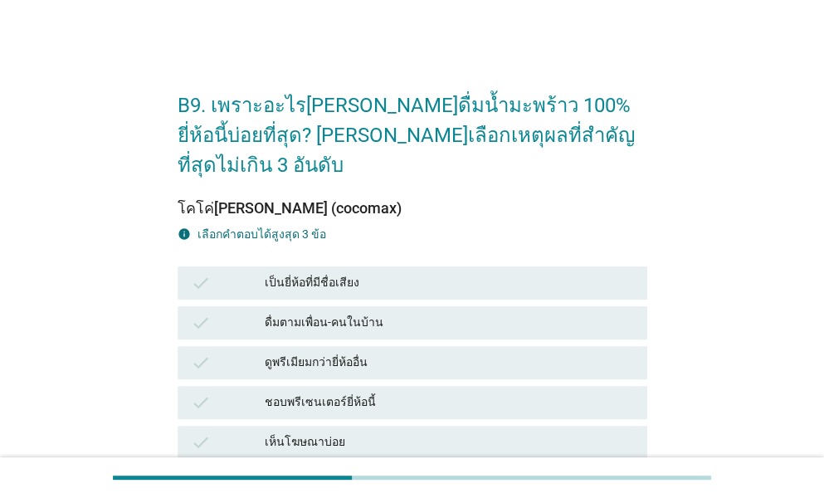
click at [301, 313] on div "ดื่มตามเพื่อน-คนในบ้าน" at bounding box center [449, 323] width 369 height 20
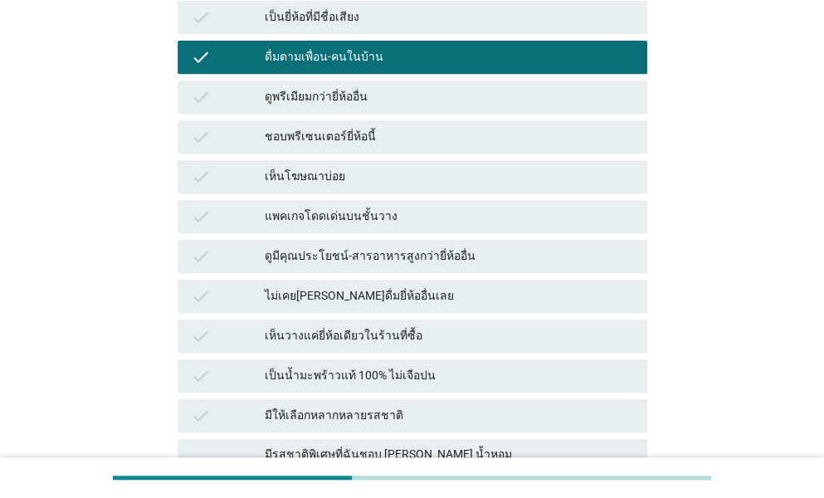
scroll to position [166, 0]
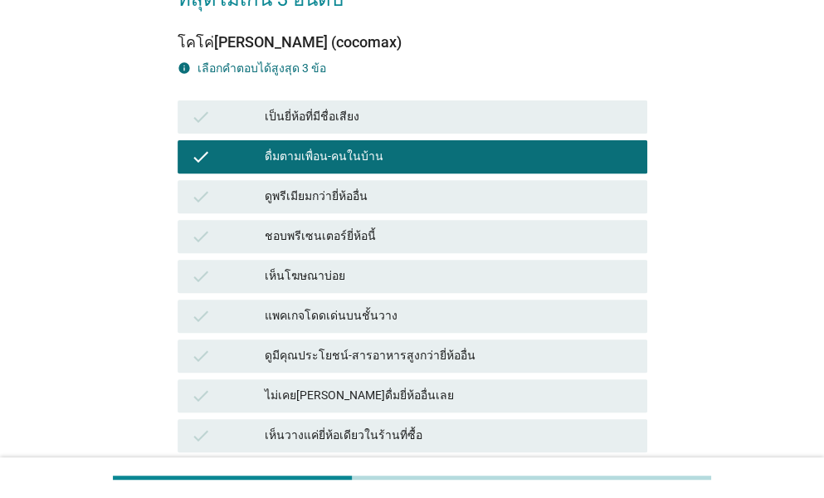
click at [260, 147] on div "check" at bounding box center [228, 157] width 74 height 20
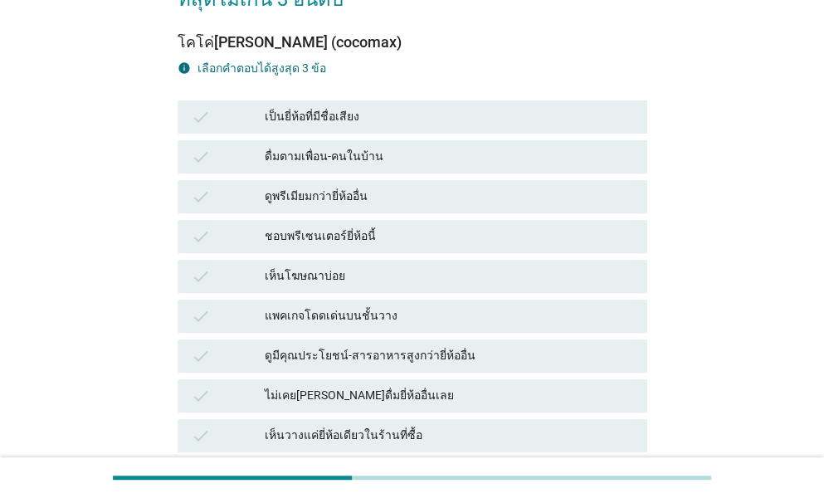
click at [275, 266] on div "เห็นโฆษณาบ่อย" at bounding box center [449, 276] width 369 height 20
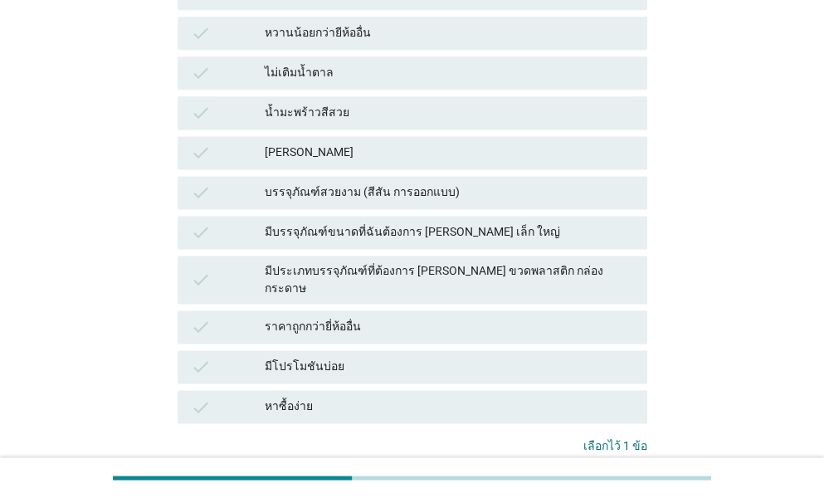
scroll to position [892, 0]
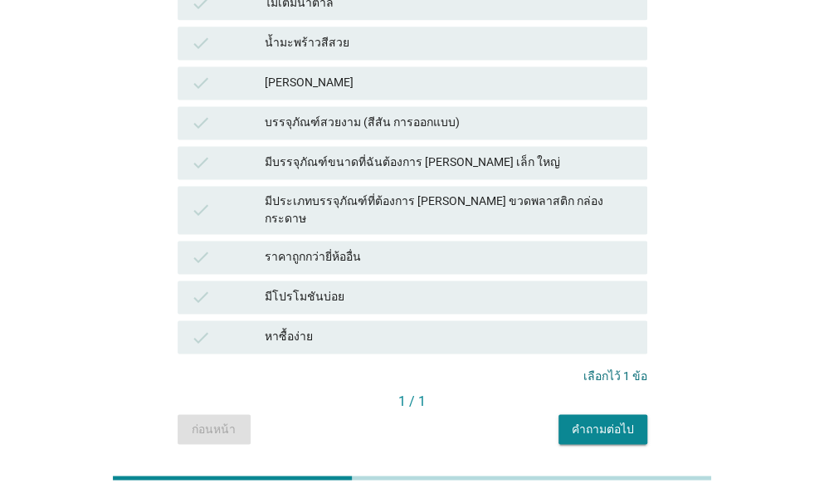
click at [630, 414] on button "คำถามต่อไป" at bounding box center [602, 429] width 89 height 30
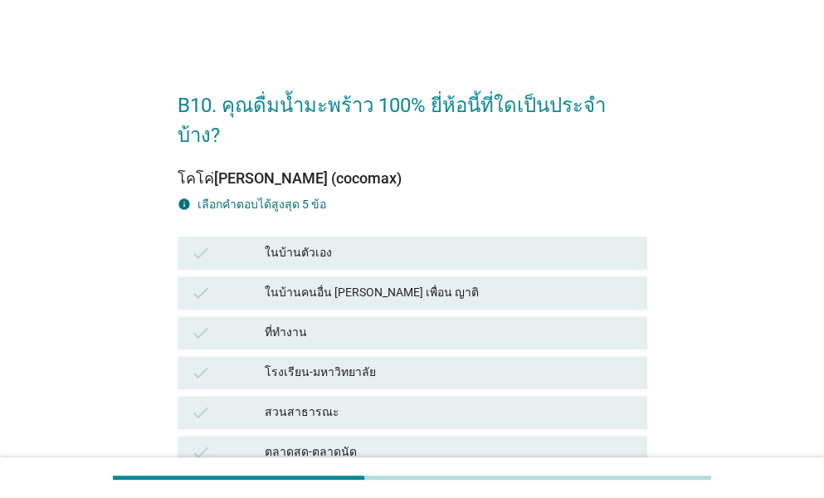
click at [330, 323] on div "ที่ทำงาน" at bounding box center [449, 333] width 369 height 20
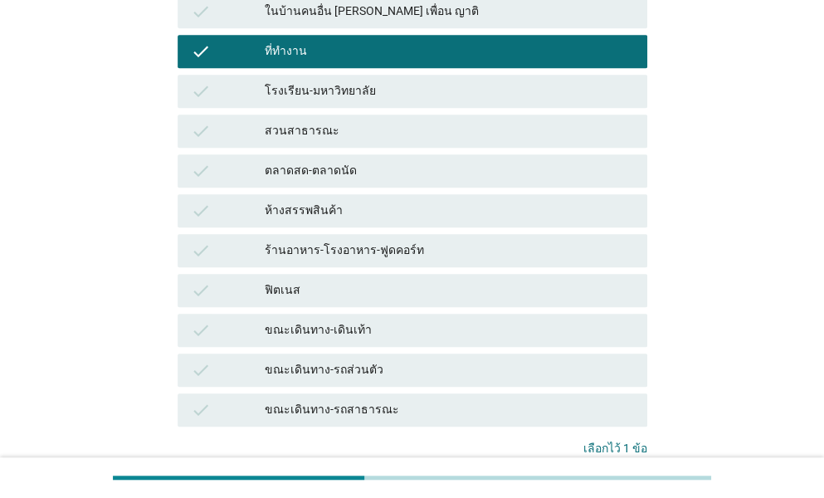
scroll to position [384, 0]
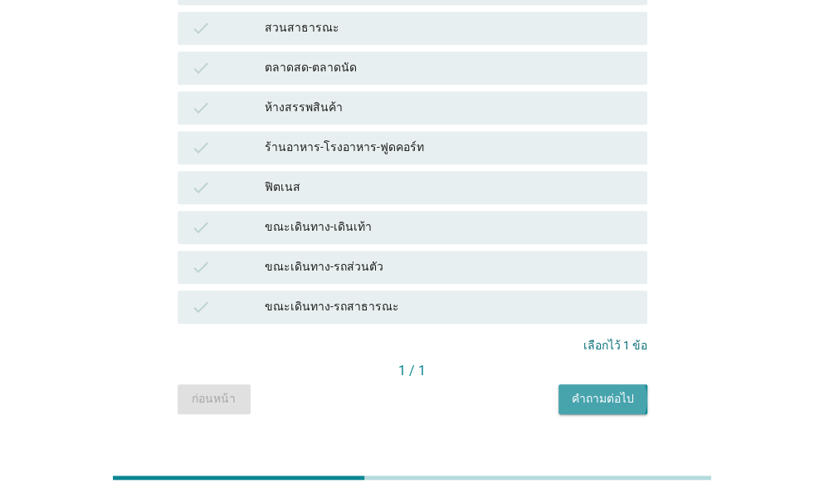
click at [633, 384] on button "คำถามต่อไป" at bounding box center [602, 399] width 89 height 30
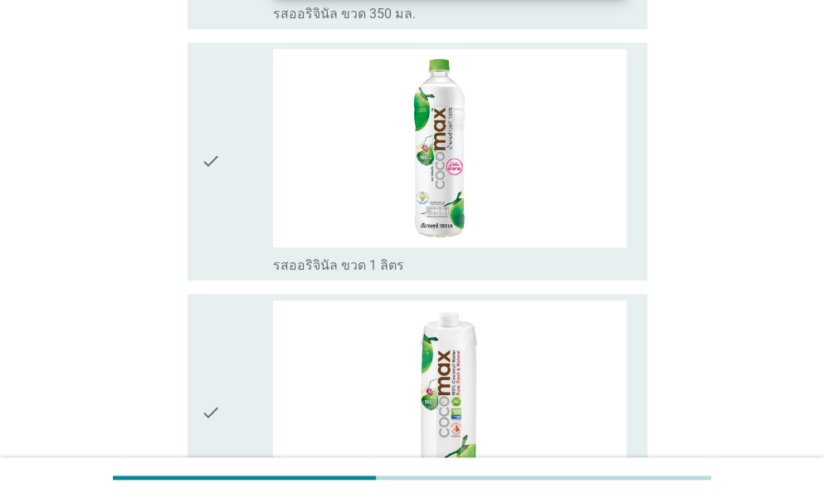
scroll to position [415, 0]
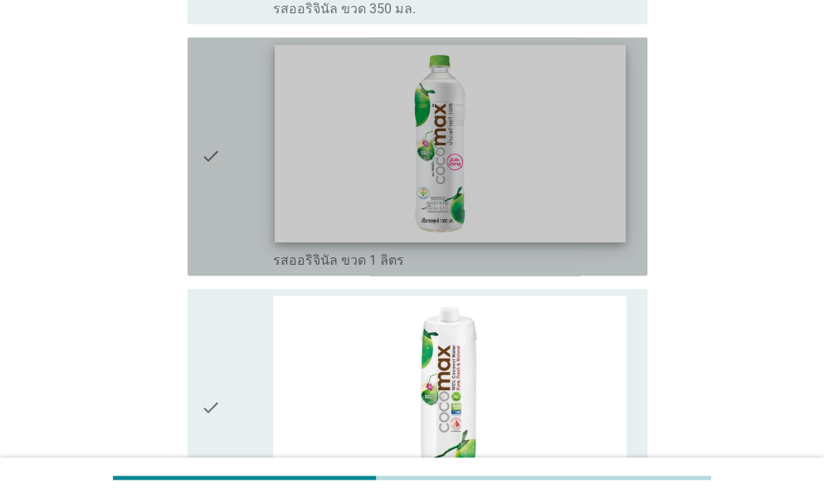
click at [289, 238] on img at bounding box center [450, 143] width 350 height 197
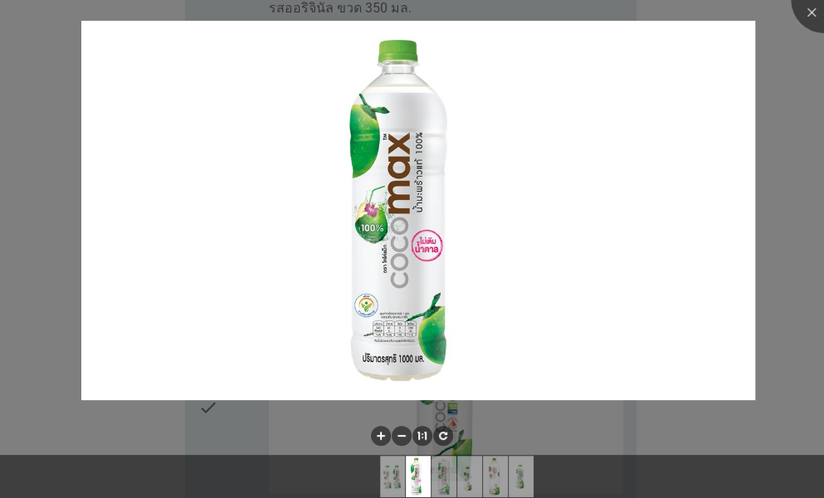
click at [289, 238] on img at bounding box center [417, 210] width 673 height 378
click at [28, 233] on div at bounding box center [412, 249] width 824 height 498
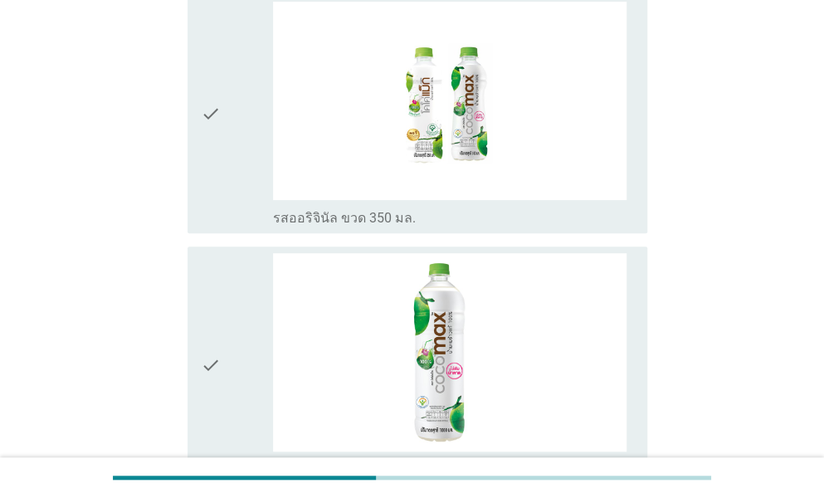
scroll to position [166, 0]
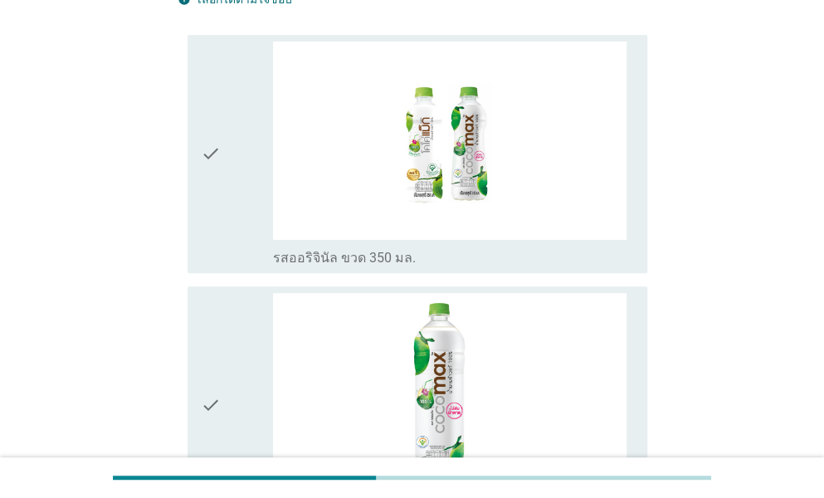
click at [201, 153] on icon "check" at bounding box center [211, 153] width 20 height 225
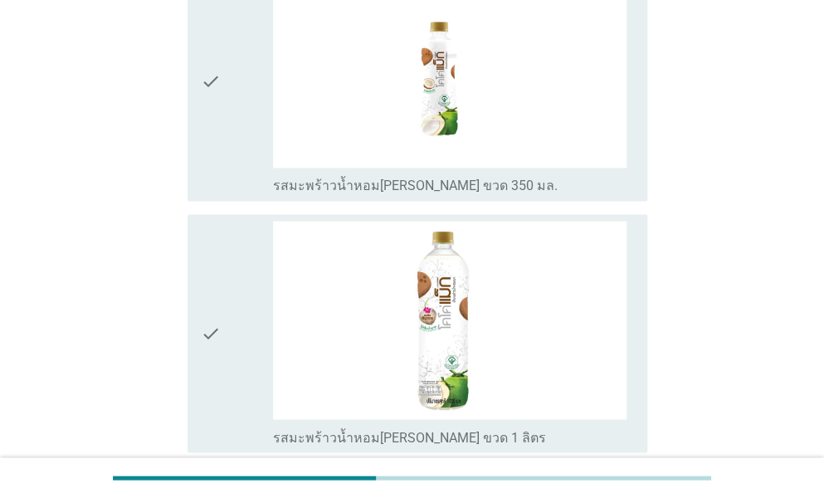
scroll to position [1436, 0]
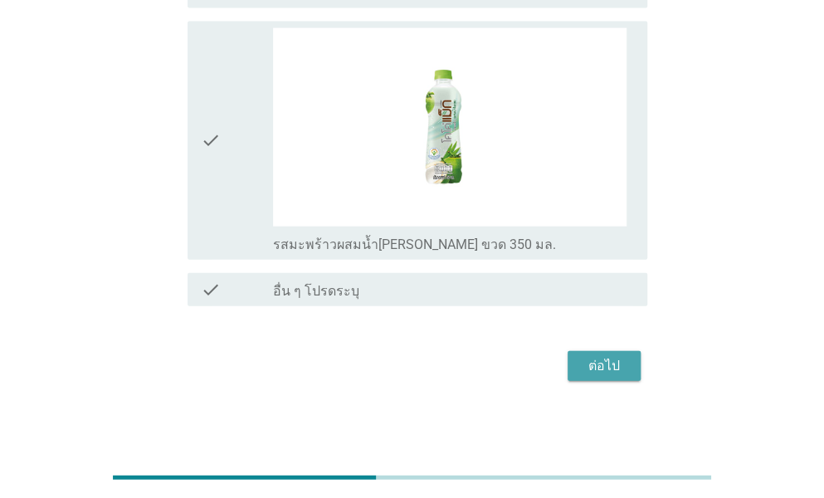
click at [576, 362] on button "ต่อไป" at bounding box center [603, 366] width 73 height 30
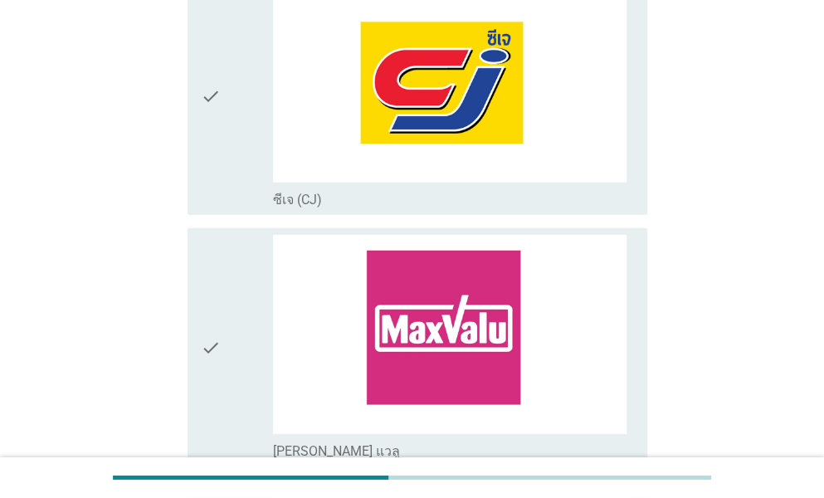
scroll to position [1161, 0]
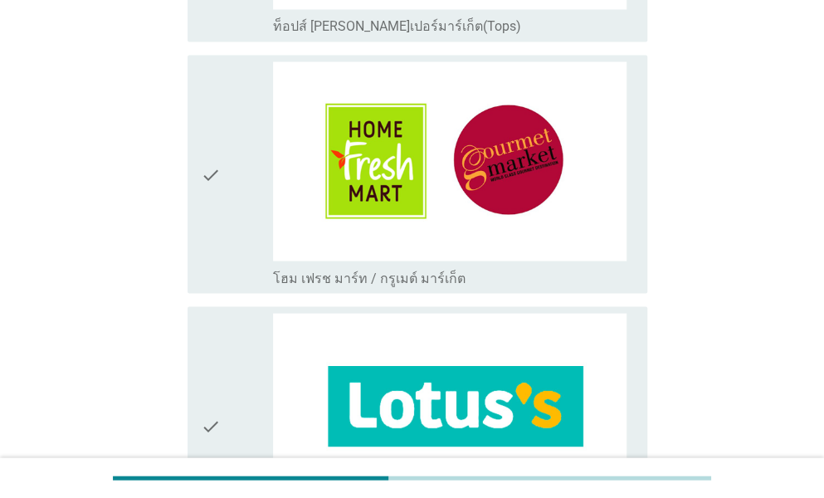
click at [211, 361] on icon "check" at bounding box center [211, 425] width 20 height 225
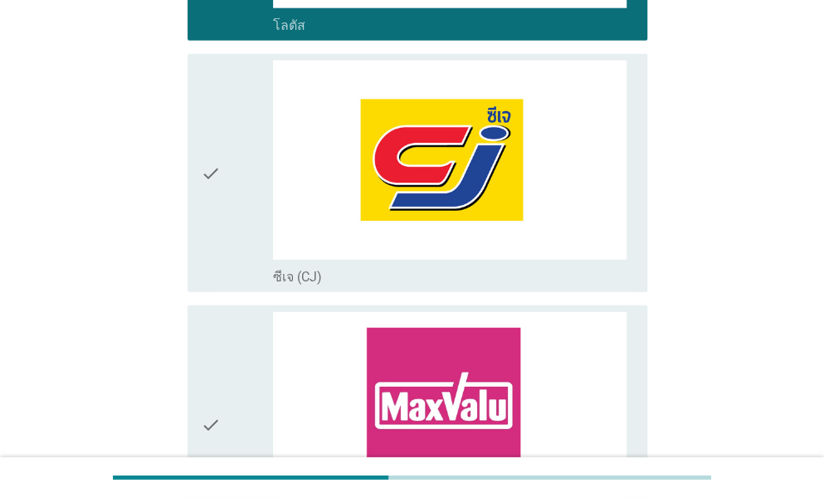
scroll to position [0, 0]
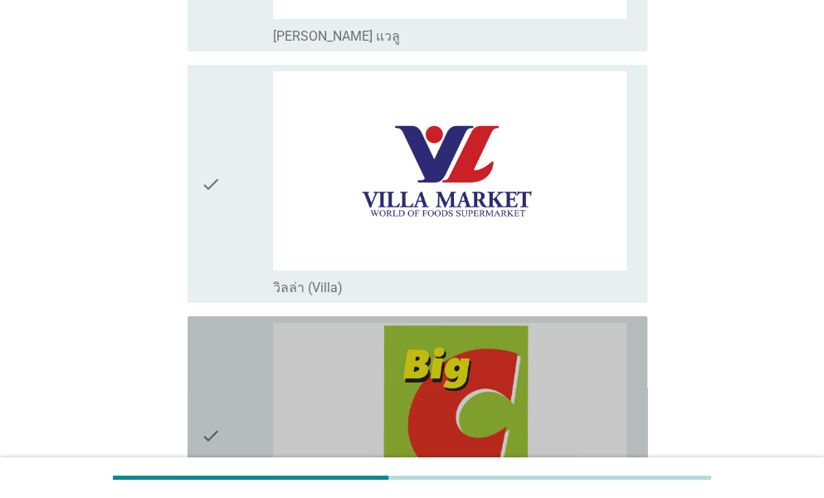
click at [217, 367] on icon "check" at bounding box center [211, 435] width 20 height 225
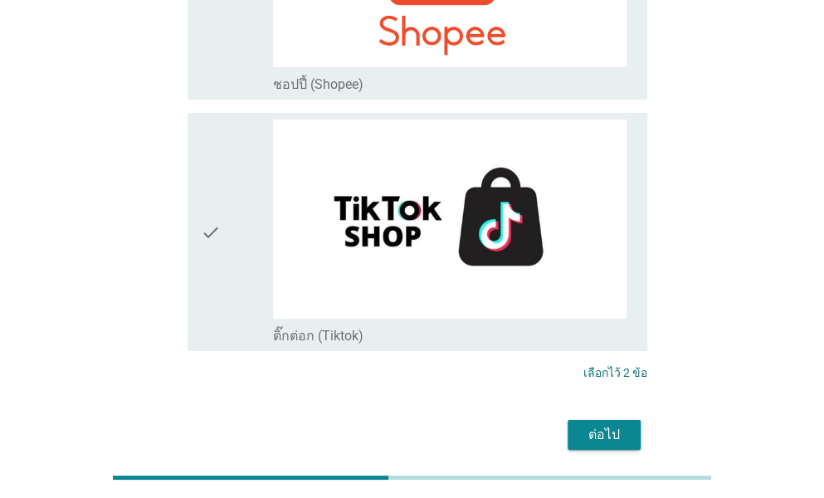
click at [583, 425] on div "ต่อไป" at bounding box center [604, 435] width 46 height 20
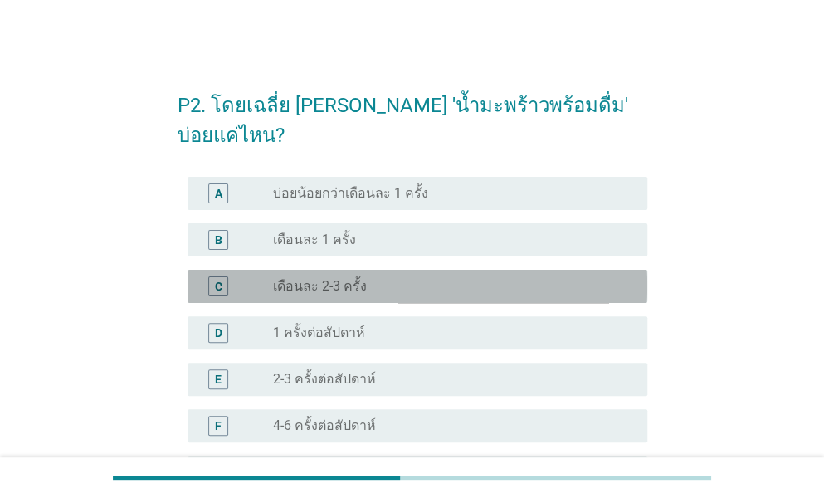
click at [368, 278] on div "radio_button_unchecked เดือนละ 2-3 ครั้ง" at bounding box center [446, 286] width 347 height 17
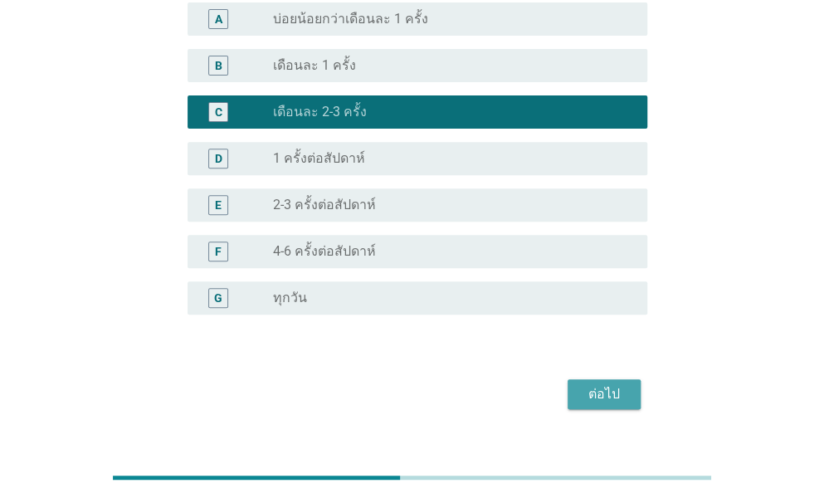
click at [609, 384] on div "ต่อไป" at bounding box center [604, 394] width 46 height 20
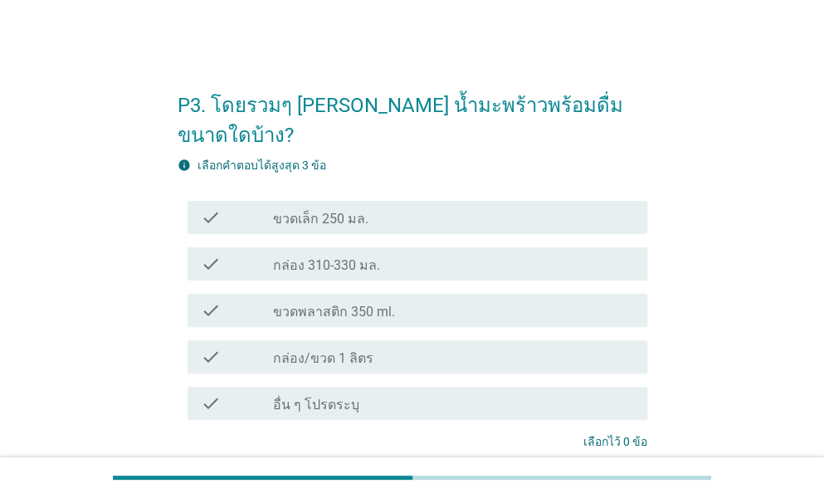
click at [335, 257] on label "กล่อง 310-330 มล." at bounding box center [326, 265] width 107 height 17
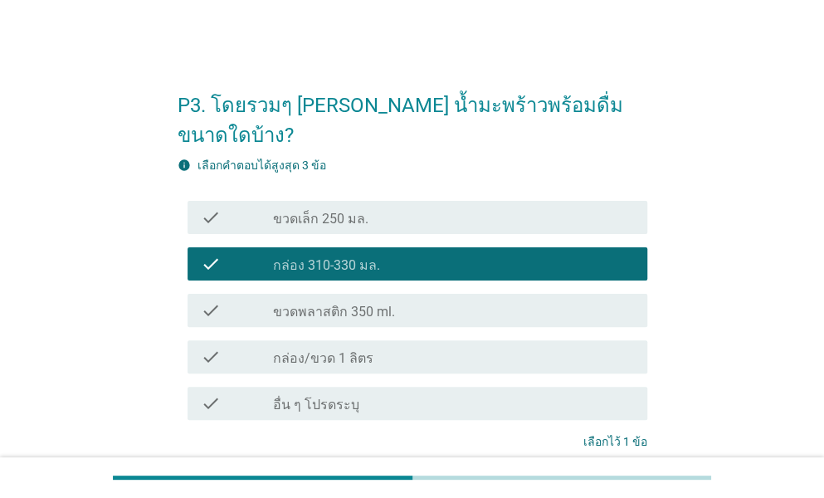
click at [347, 257] on label "กล่อง 310-330 มล." at bounding box center [326, 265] width 107 height 17
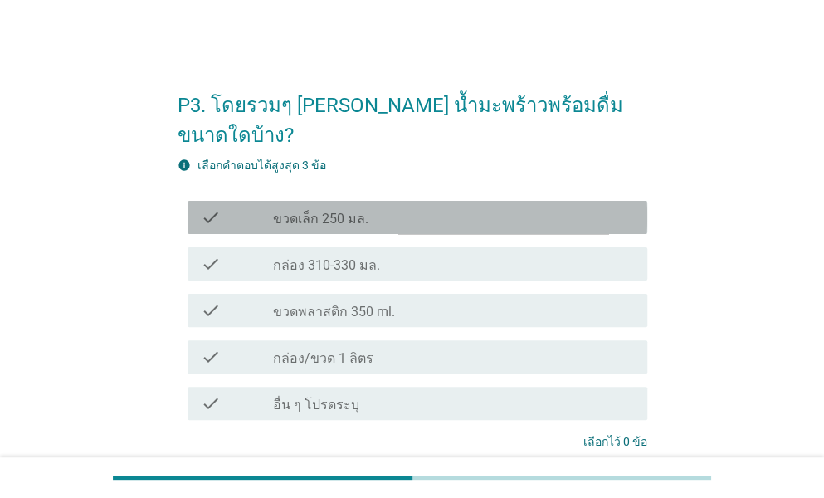
click at [356, 201] on div "check check_box_outline_blank ขวดเล็ก 250 มล." at bounding box center [416, 217] width 459 height 33
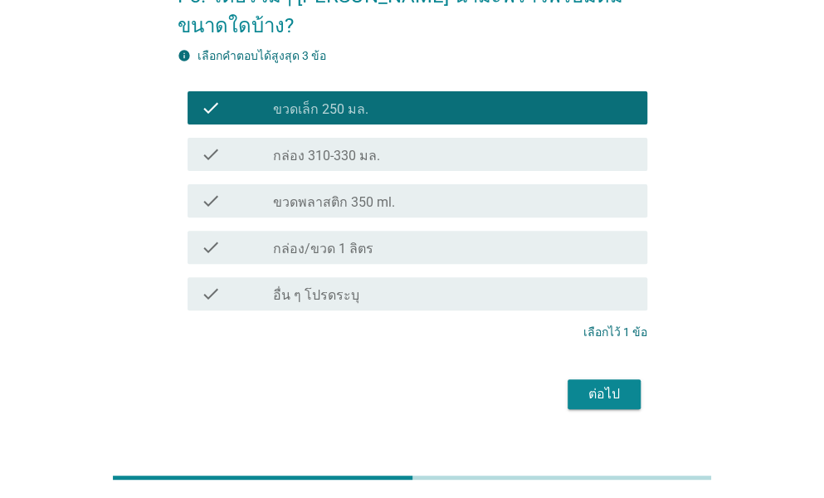
click at [633, 379] on button "ต่อไป" at bounding box center [603, 394] width 73 height 30
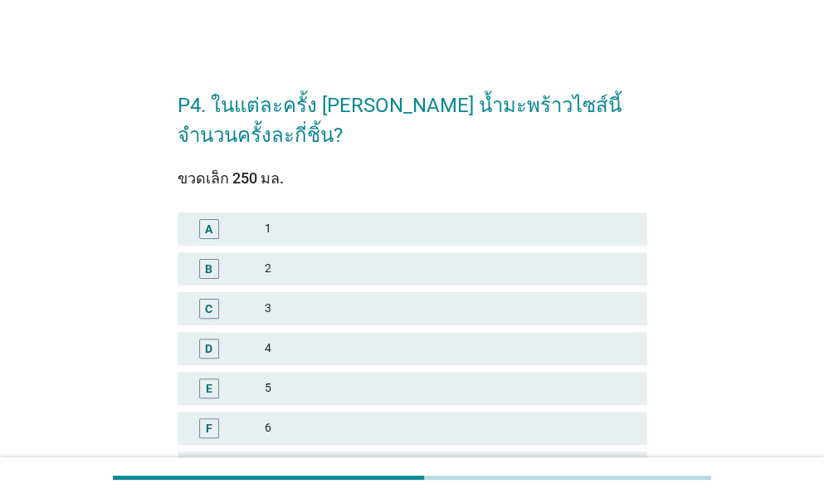
click at [385, 269] on div "2" at bounding box center [449, 269] width 369 height 20
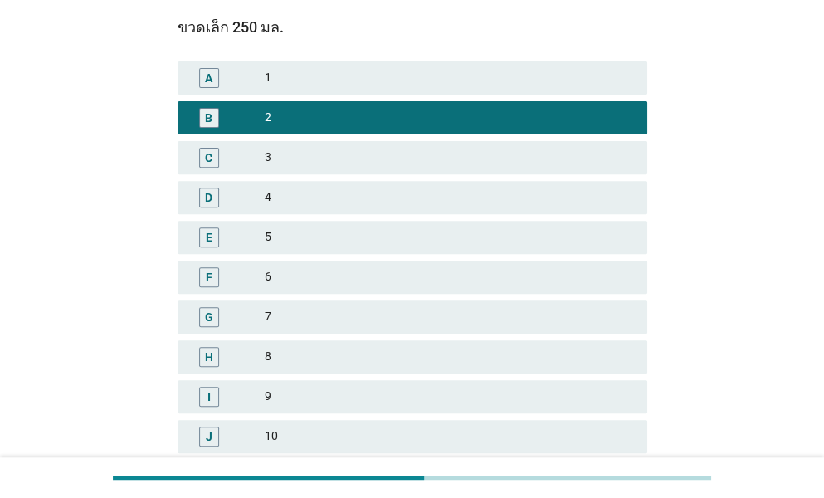
scroll to position [485, 0]
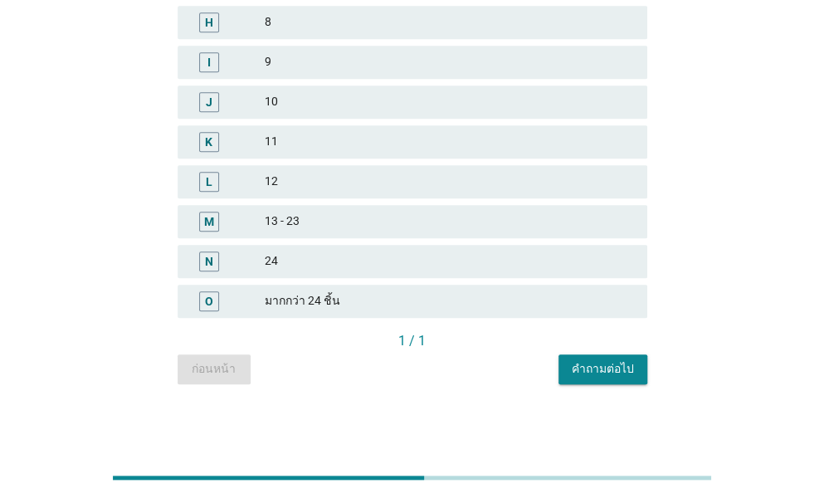
click at [606, 378] on button "คำถามต่อไป" at bounding box center [602, 369] width 89 height 30
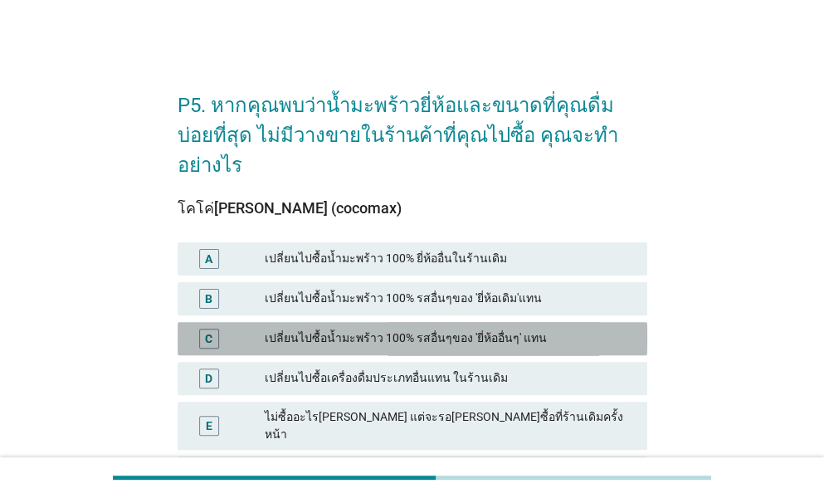
click at [459, 328] on div "เปลี่ยนไปซื้อน้ำมะพร้าว 100% รสอื่นๆของ 'ยี่ห้ออื่นๆ' แทน" at bounding box center [449, 338] width 369 height 20
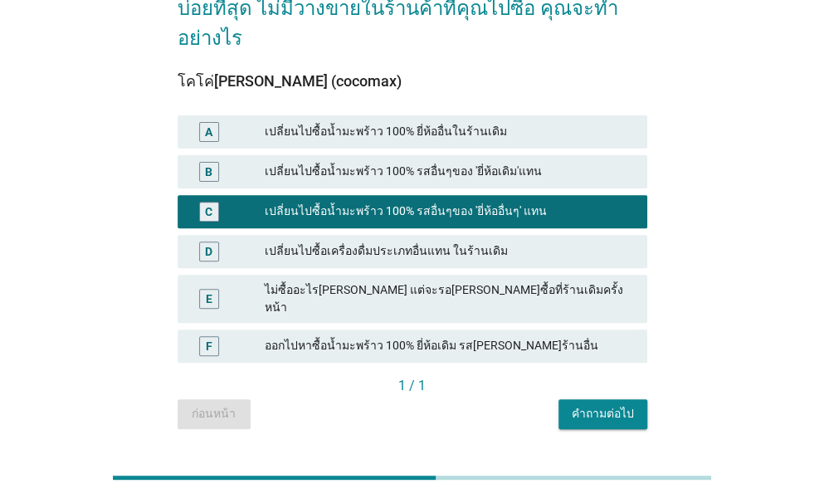
click at [634, 399] on button "คำถามต่อไป" at bounding box center [602, 414] width 89 height 30
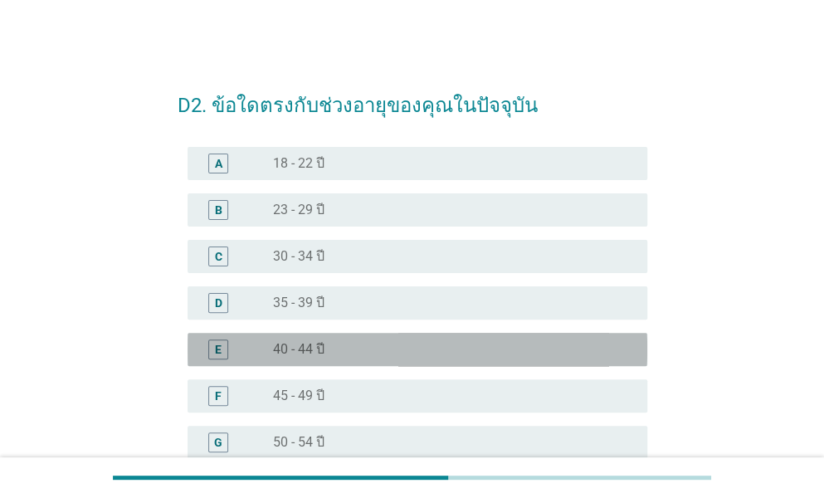
click at [362, 338] on div "E radio_button_unchecked 40 - 44 ปี" at bounding box center [416, 349] width 459 height 33
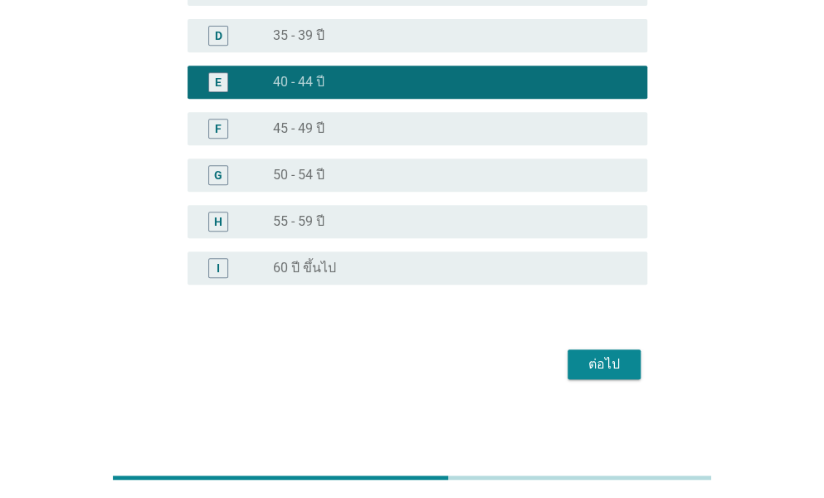
click at [590, 370] on div "ต่อไป" at bounding box center [604, 364] width 46 height 20
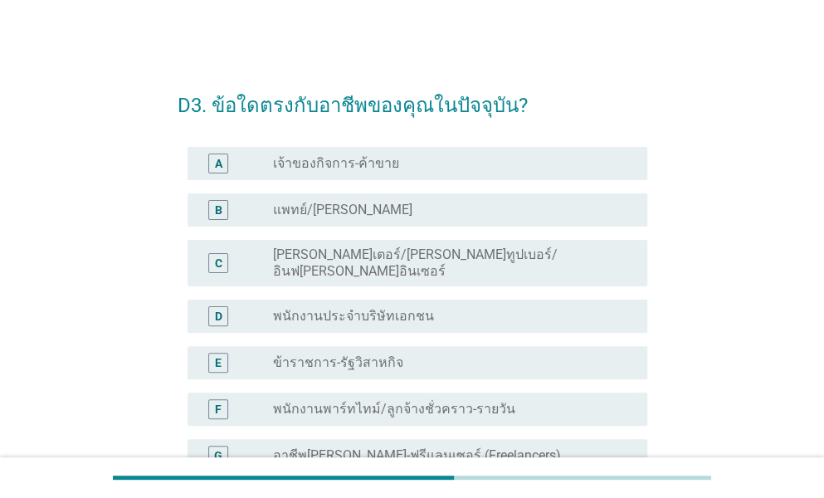
click at [425, 355] on div "radio_button_unchecked ข้าราชการ-รัฐวิสาหกิจ" at bounding box center [446, 362] width 347 height 17
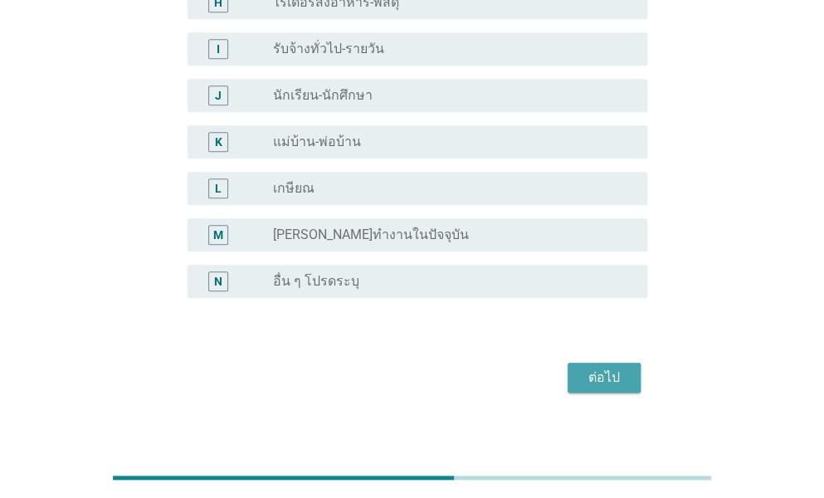
click at [584, 367] on div "ต่อไป" at bounding box center [604, 377] width 46 height 20
